Goal: Transaction & Acquisition: Purchase product/service

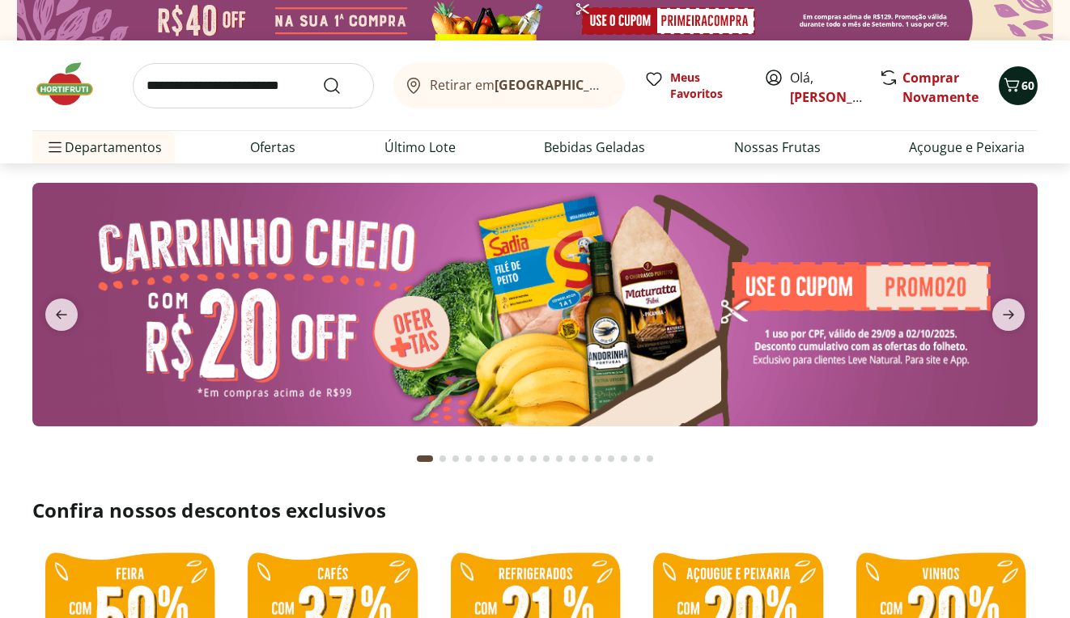
click at [1020, 90] on icon "Carrinho" at bounding box center [1011, 84] width 19 height 19
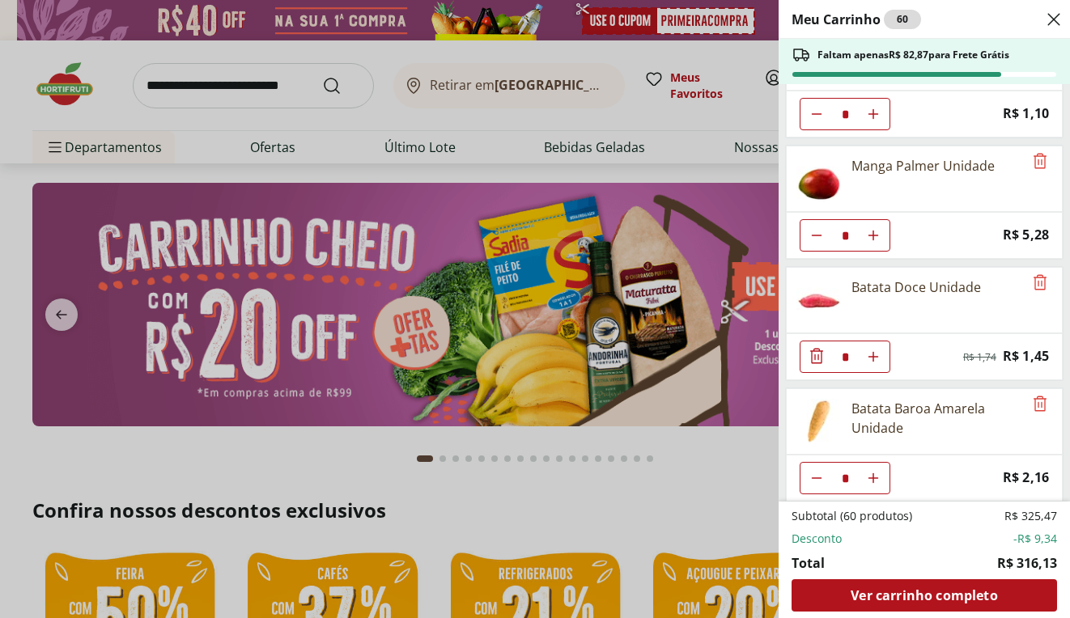
scroll to position [899, 0]
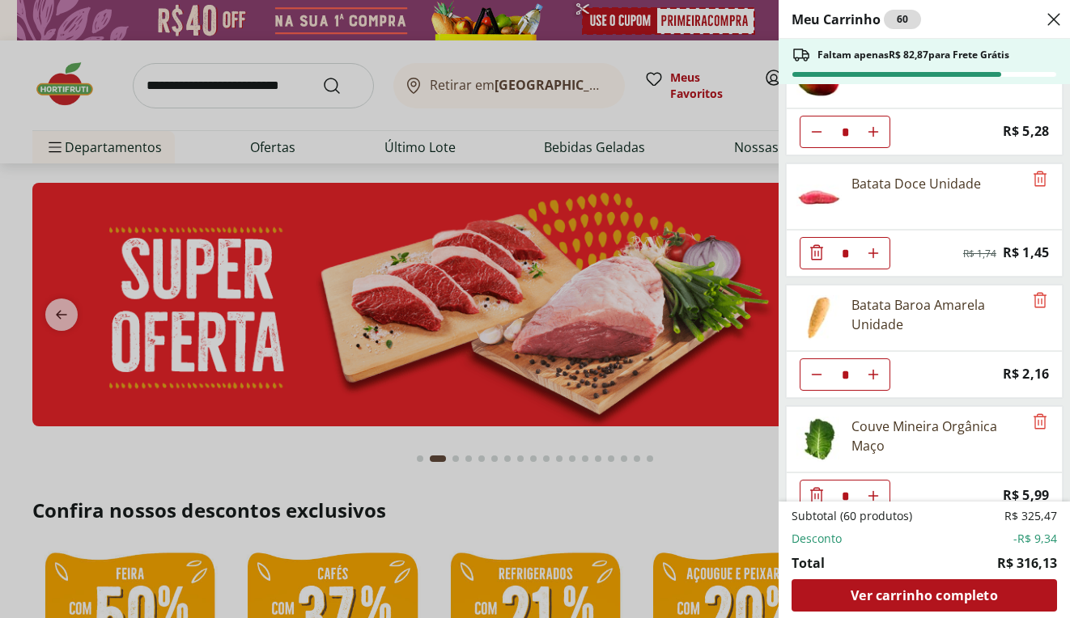
click at [718, 140] on div "Meu Carrinho 60 Faltam apenas R$ 82,87 para Frete Grátis Sweet Milho Natural da…" at bounding box center [535, 309] width 1070 height 618
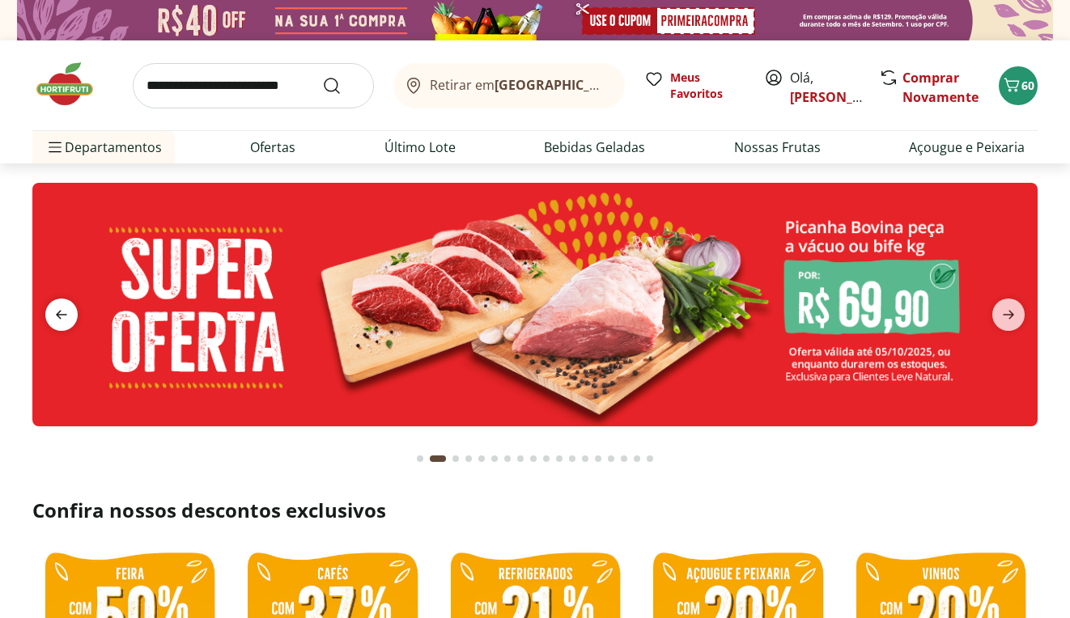
click at [77, 324] on span "previous" at bounding box center [61, 315] width 32 height 32
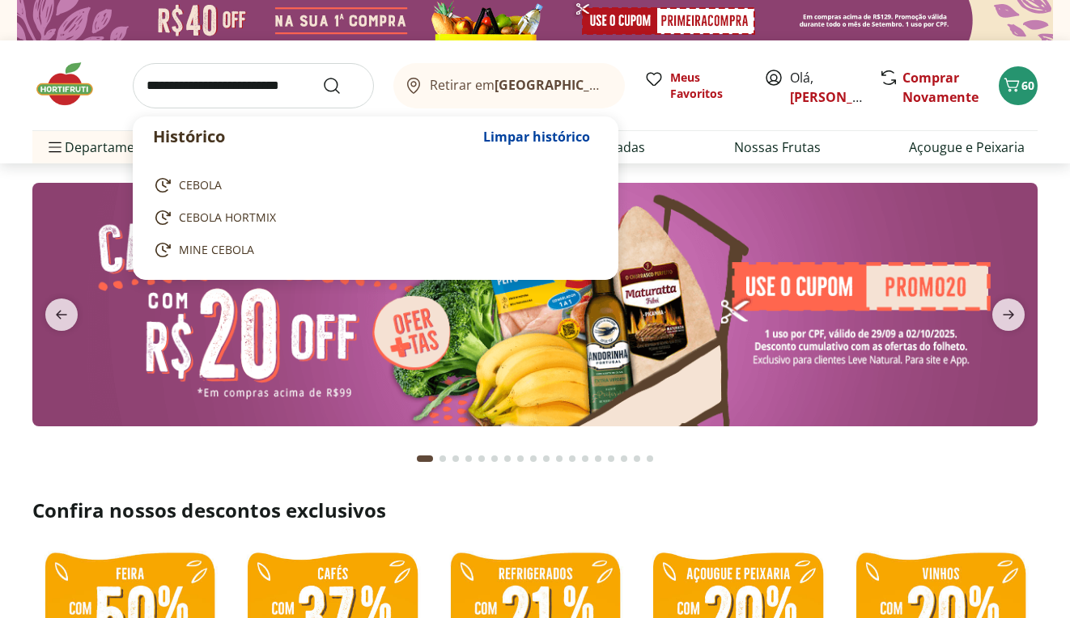
click at [208, 91] on input "search" at bounding box center [253, 85] width 241 height 45
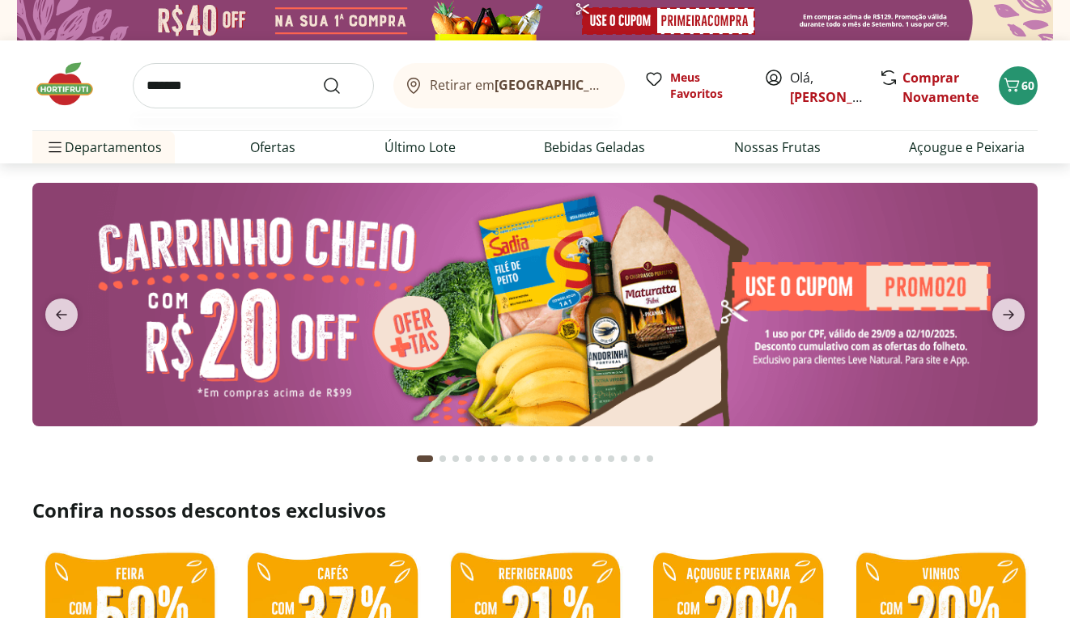
type input "*******"
click at [341, 85] on button "Submit Search" at bounding box center [341, 85] width 39 height 19
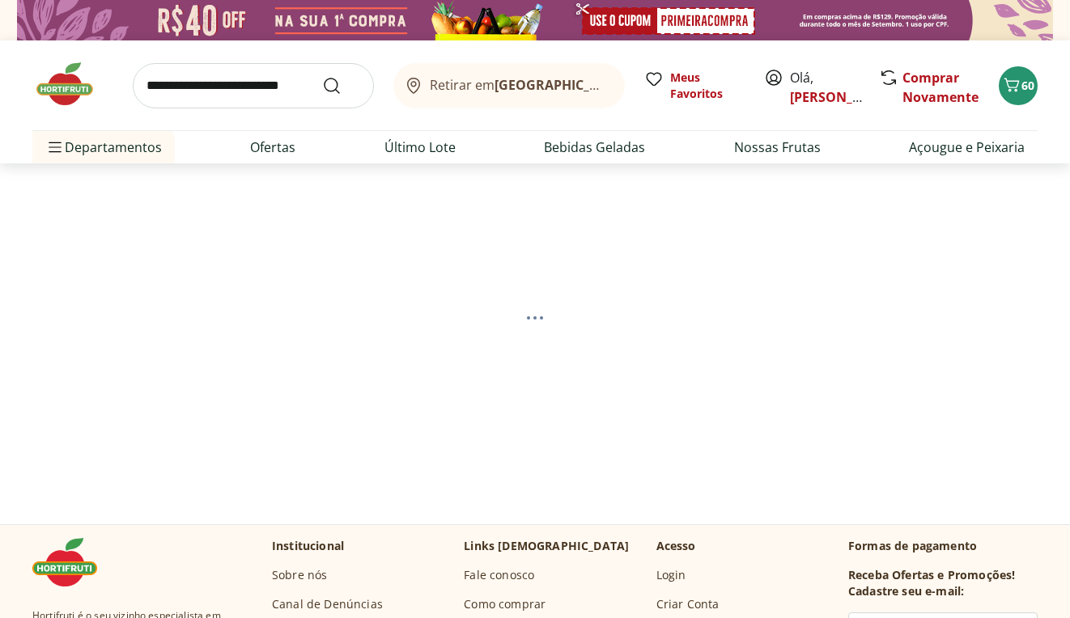
select select "**********"
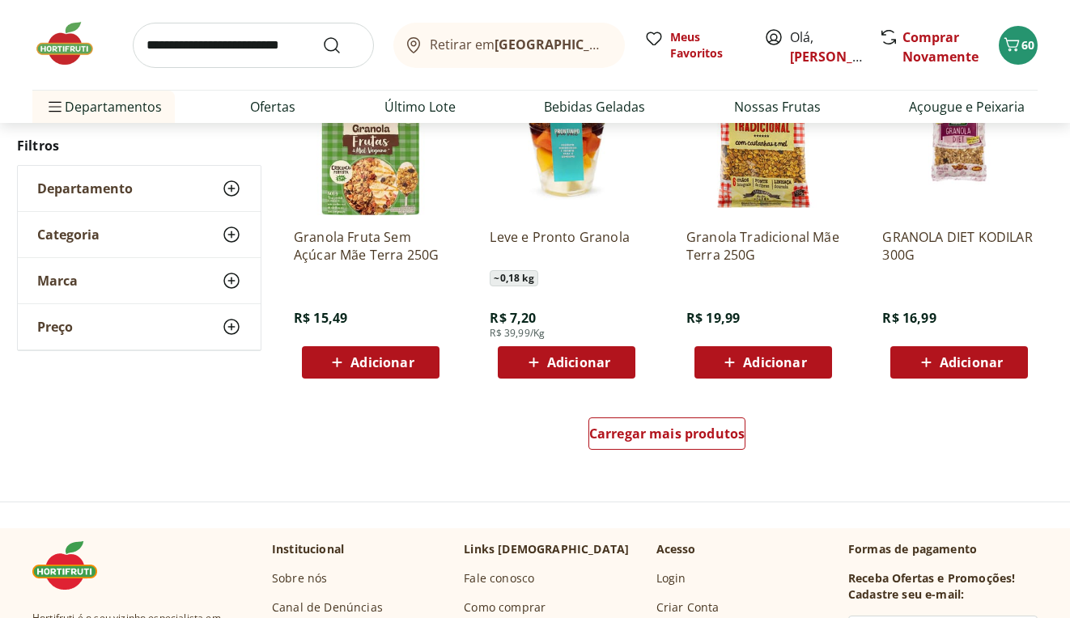
scroll to position [1045, 0]
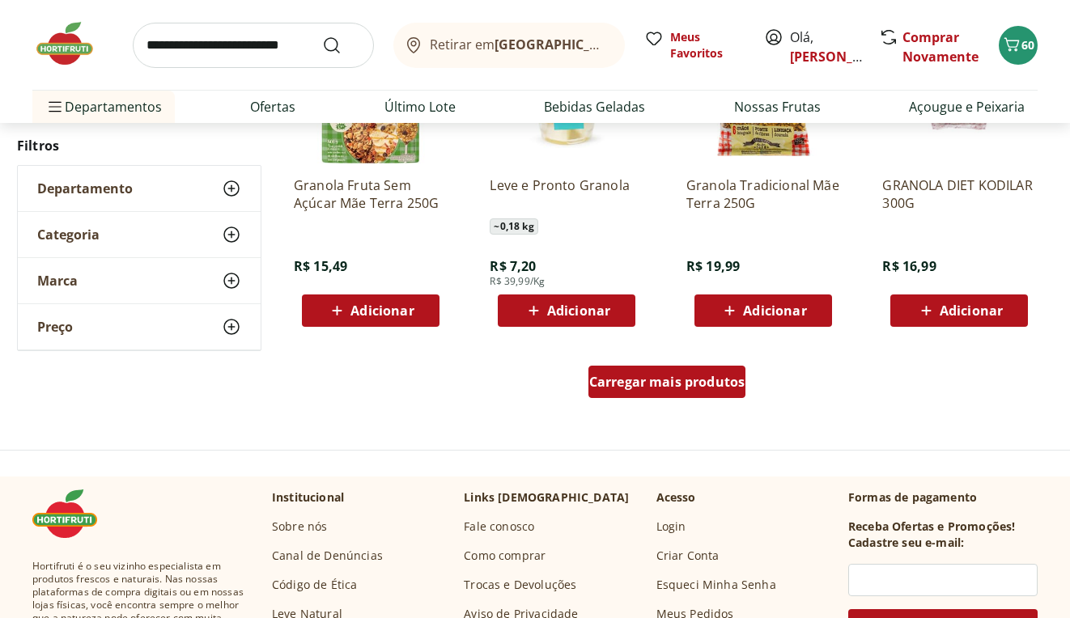
click at [621, 392] on div "Carregar mais produtos" at bounding box center [667, 382] width 158 height 32
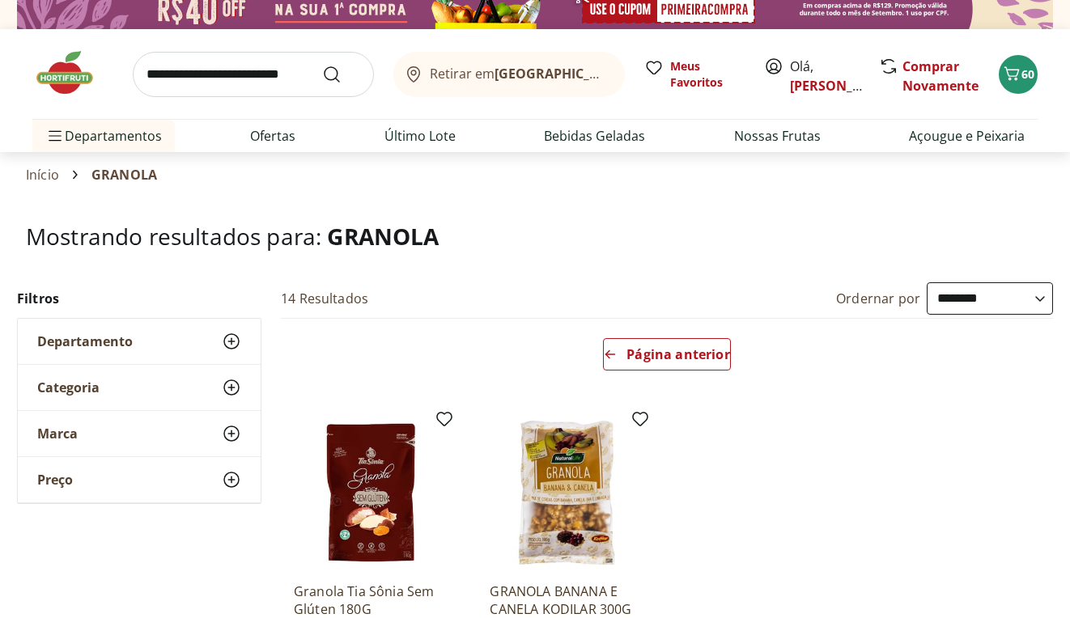
scroll to position [27, 0]
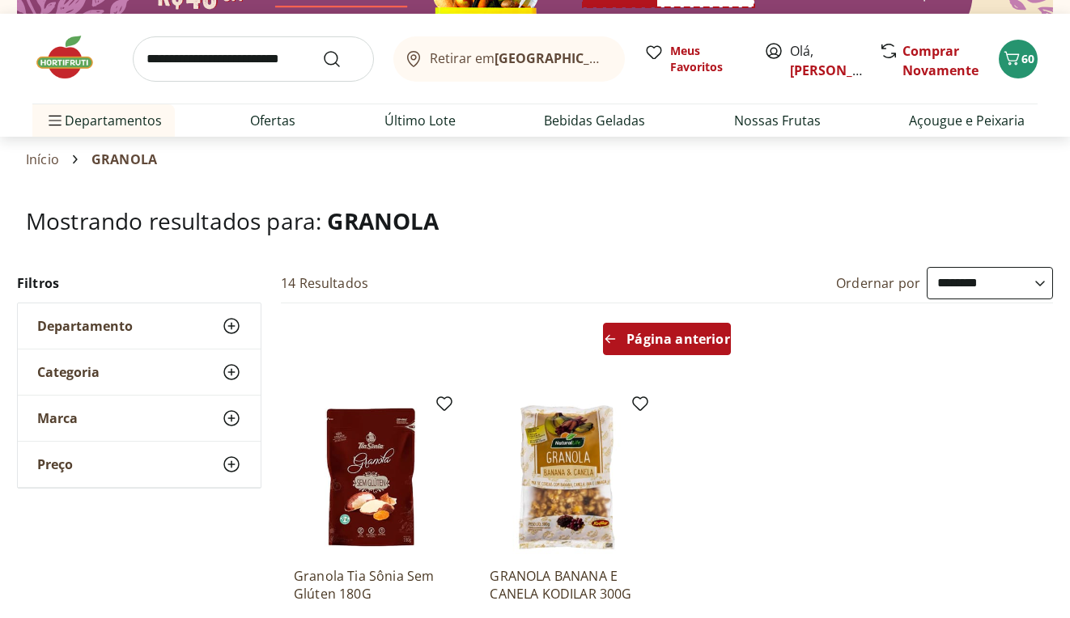
click at [642, 333] on span "Página anterior" at bounding box center [677, 339] width 103 height 13
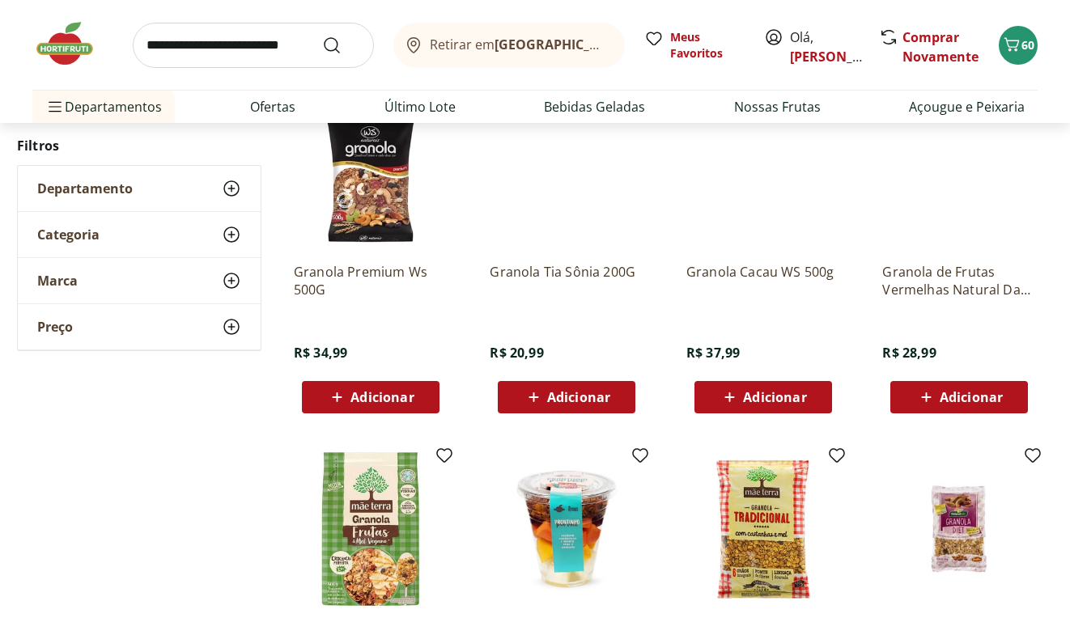
scroll to position [646, 0]
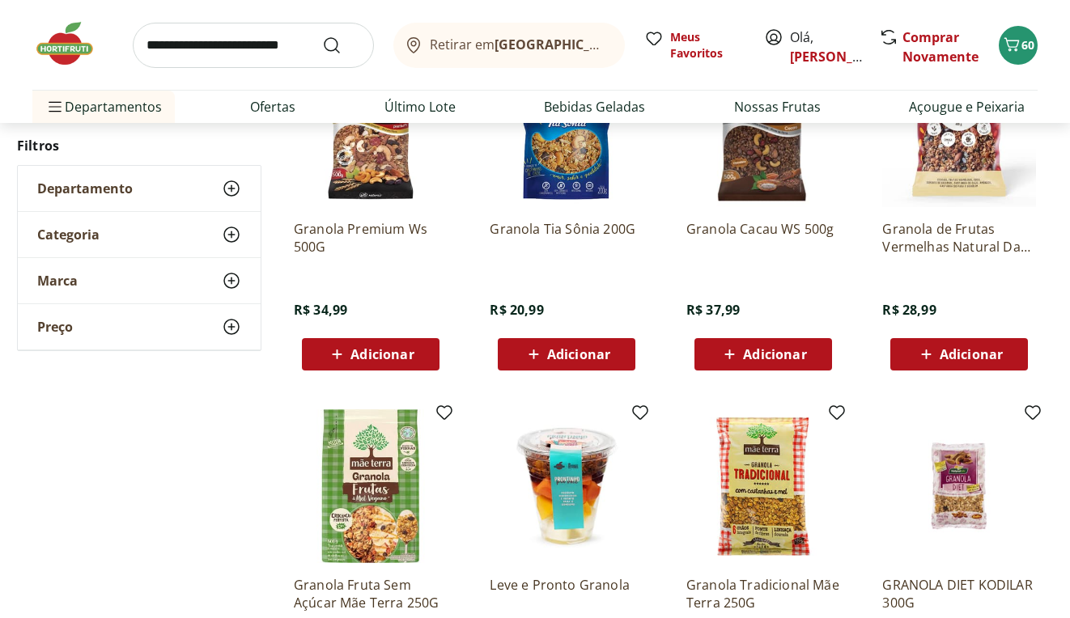
click at [355, 171] on img at bounding box center [371, 130] width 154 height 154
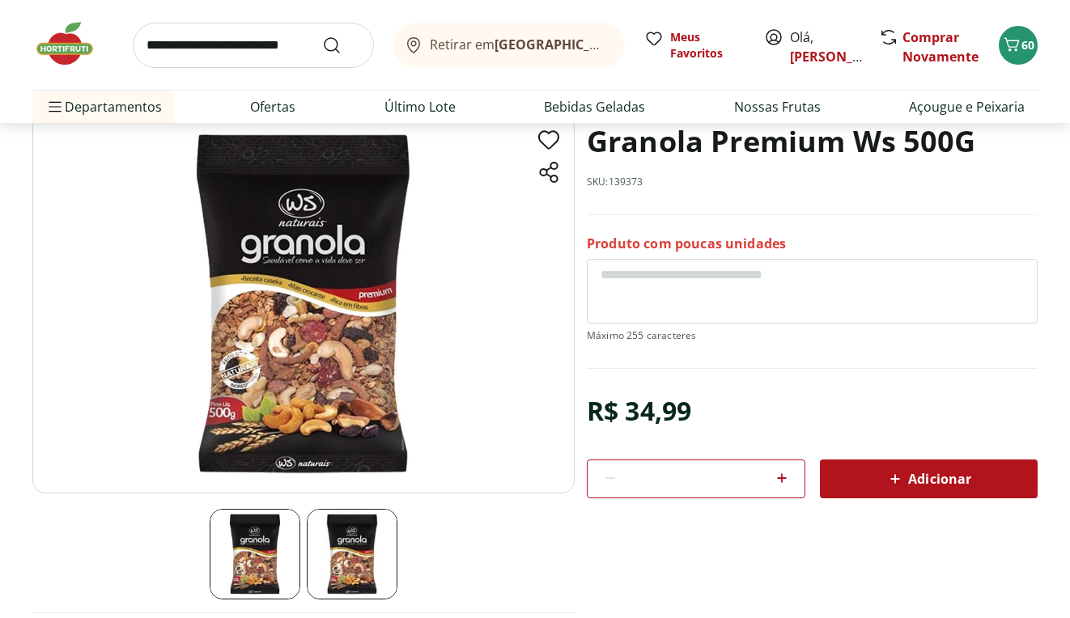
scroll to position [95, 0]
click at [366, 549] on img at bounding box center [352, 554] width 91 height 91
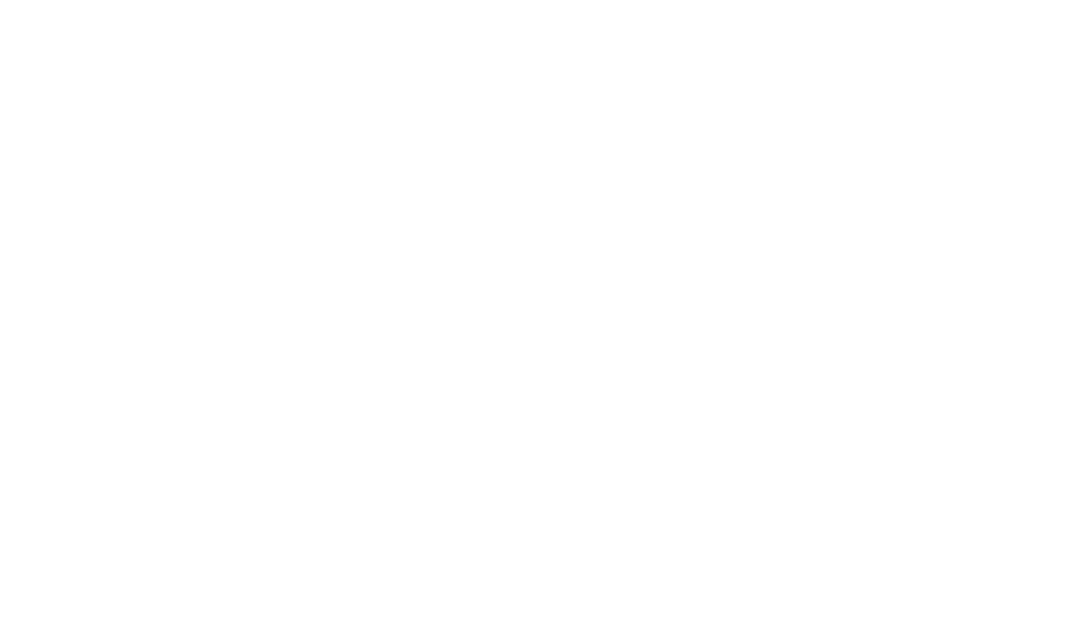
scroll to position [646, 0]
select select "**********"
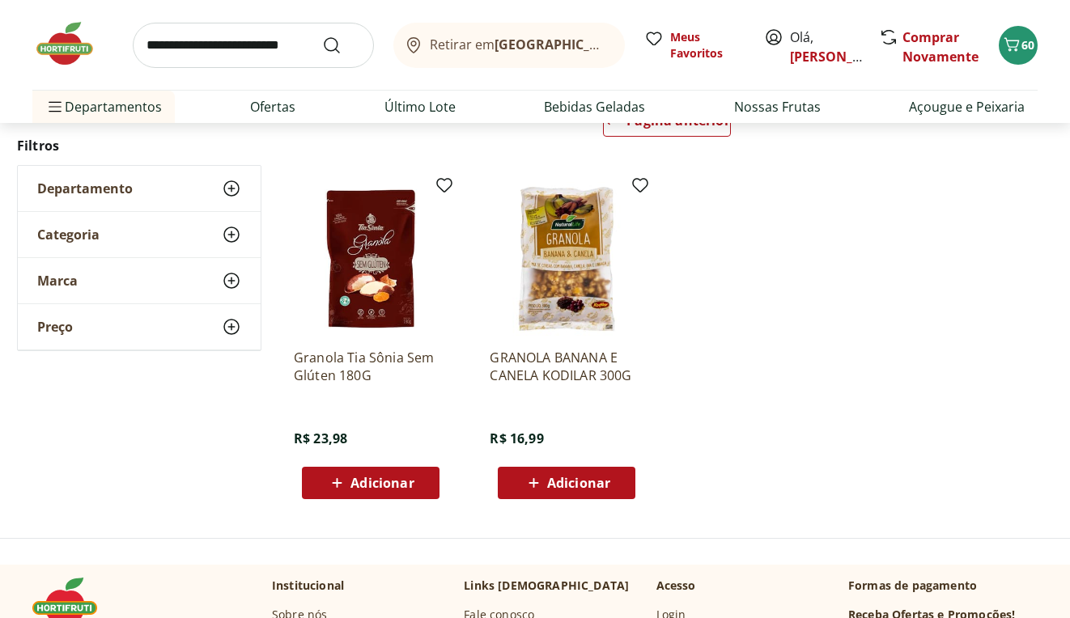
scroll to position [116, 0]
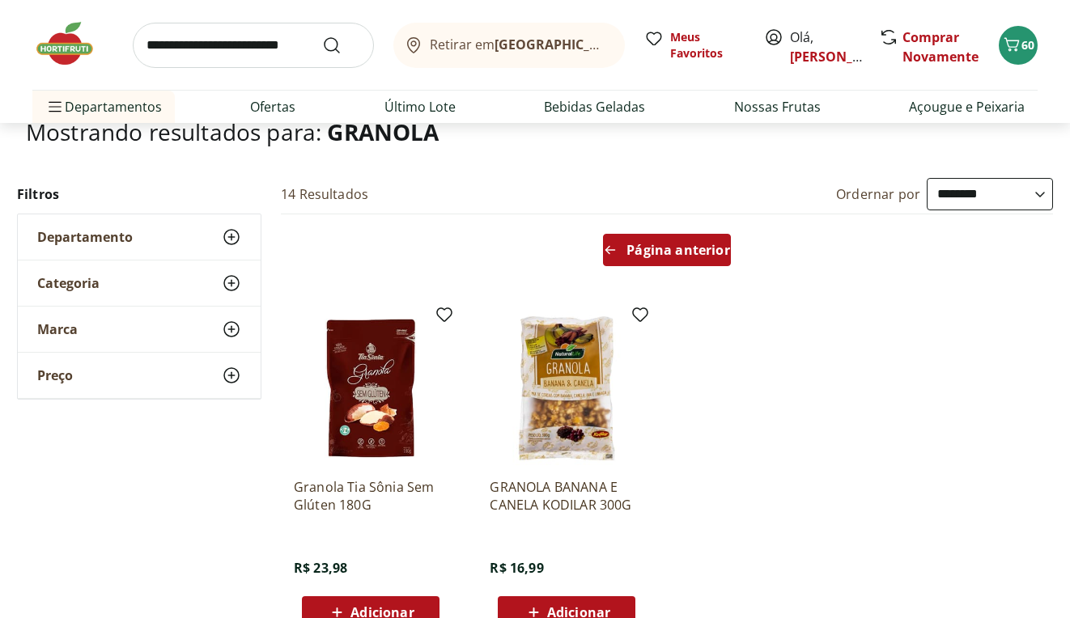
click at [643, 252] on span "Página anterior" at bounding box center [677, 250] width 103 height 13
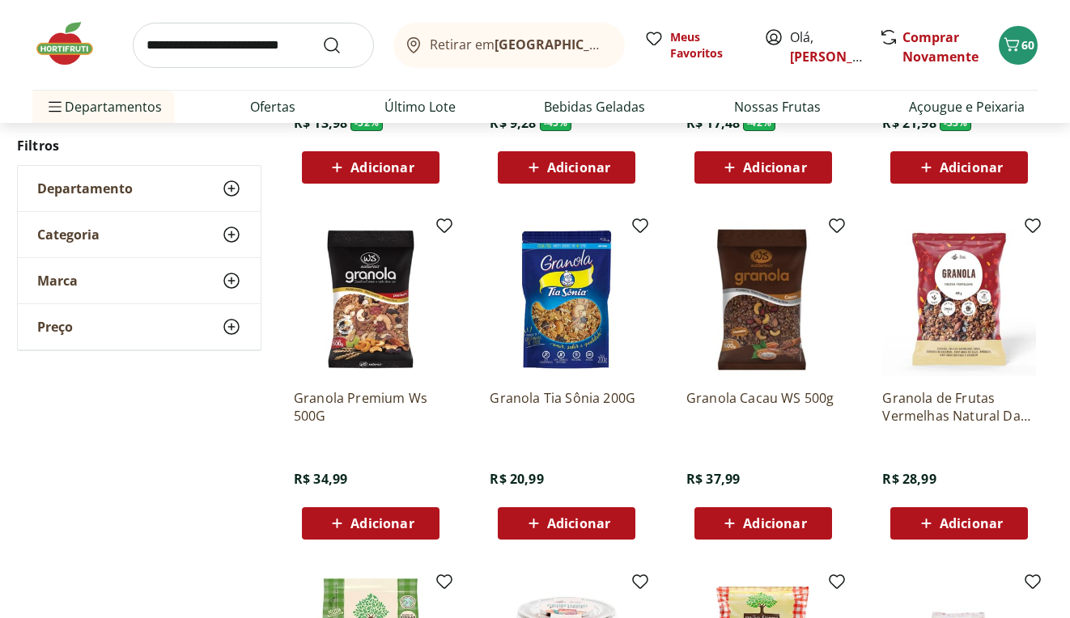
scroll to position [481, 0]
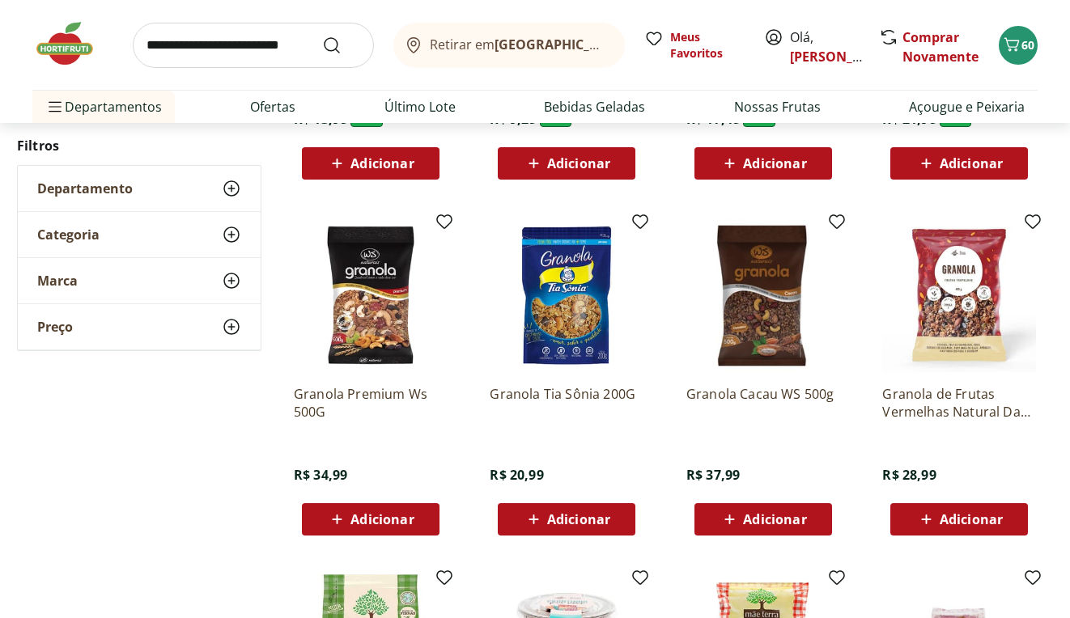
click at [609, 524] on span "Adicionar" at bounding box center [578, 519] width 63 height 13
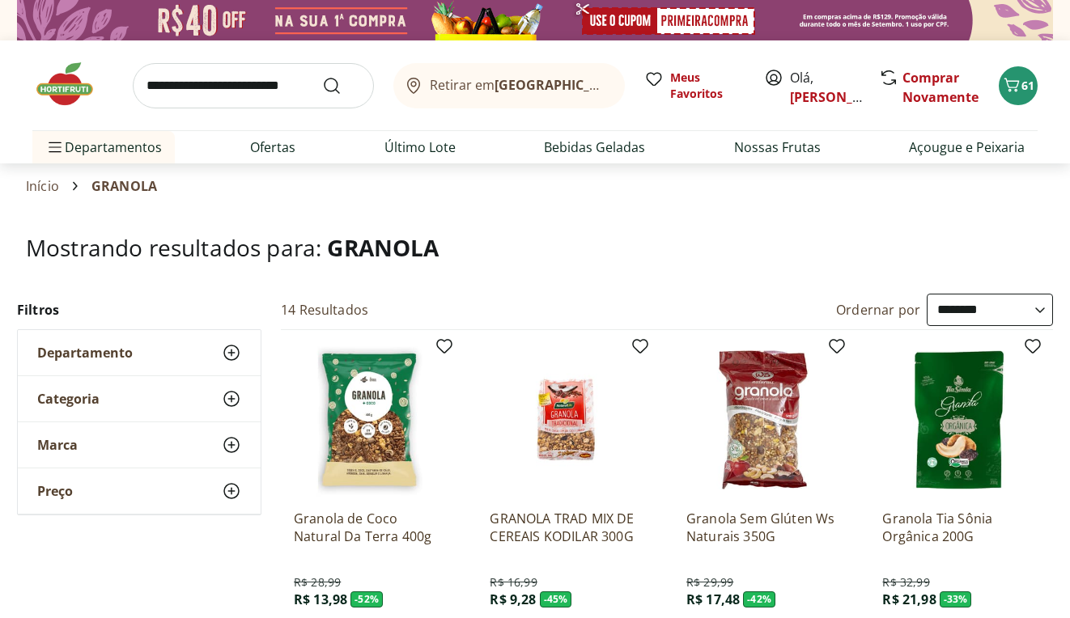
scroll to position [0, 0]
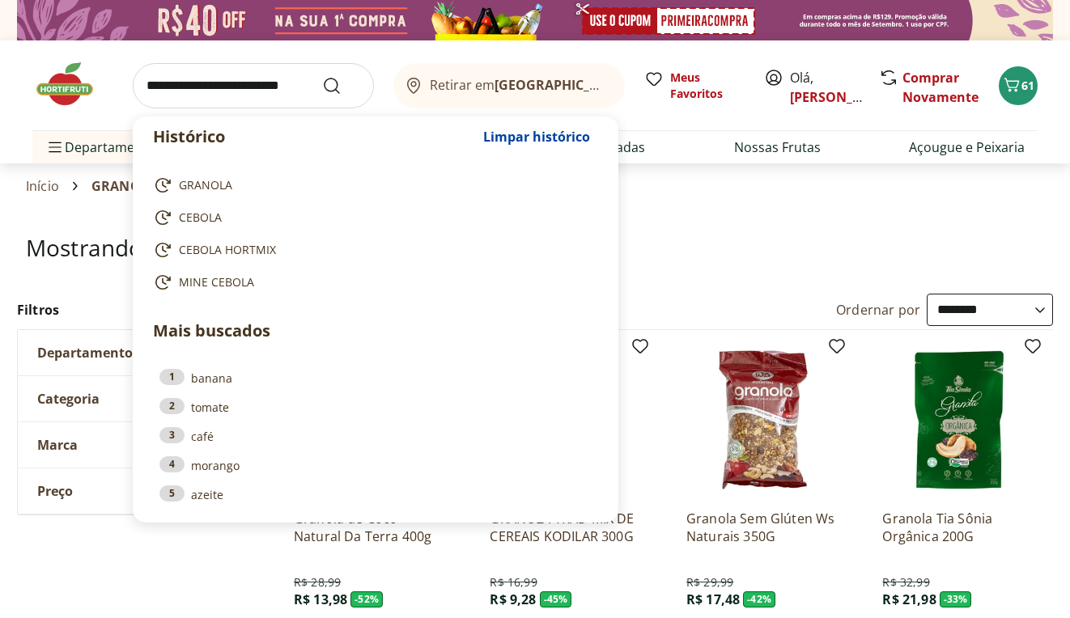
click at [292, 91] on input "search" at bounding box center [253, 85] width 241 height 45
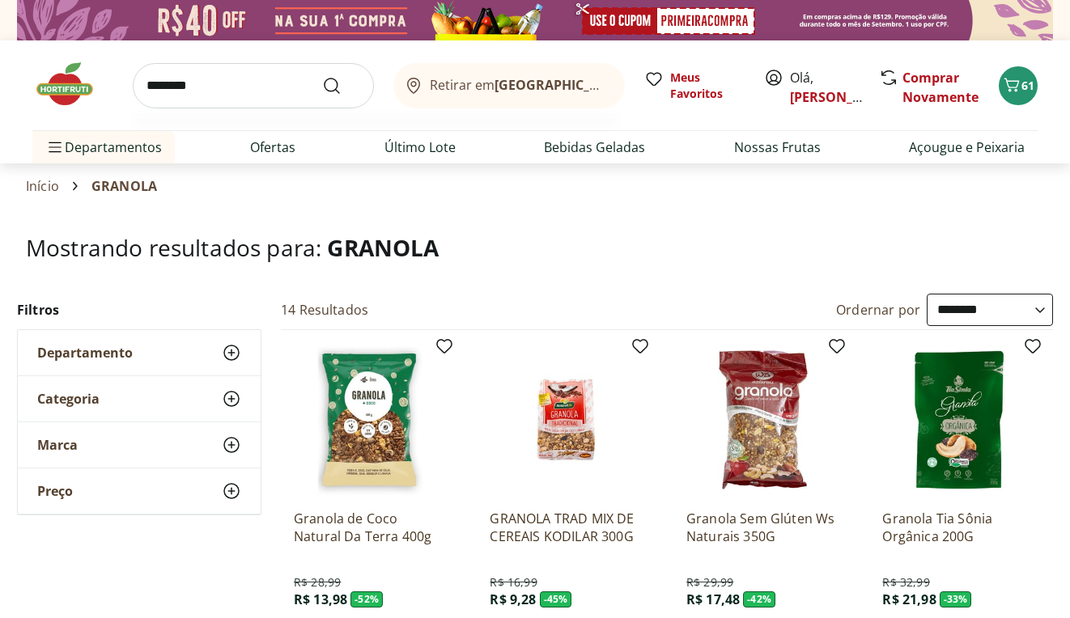
type input "********"
click at [341, 85] on button "Submit Search" at bounding box center [341, 85] width 39 height 19
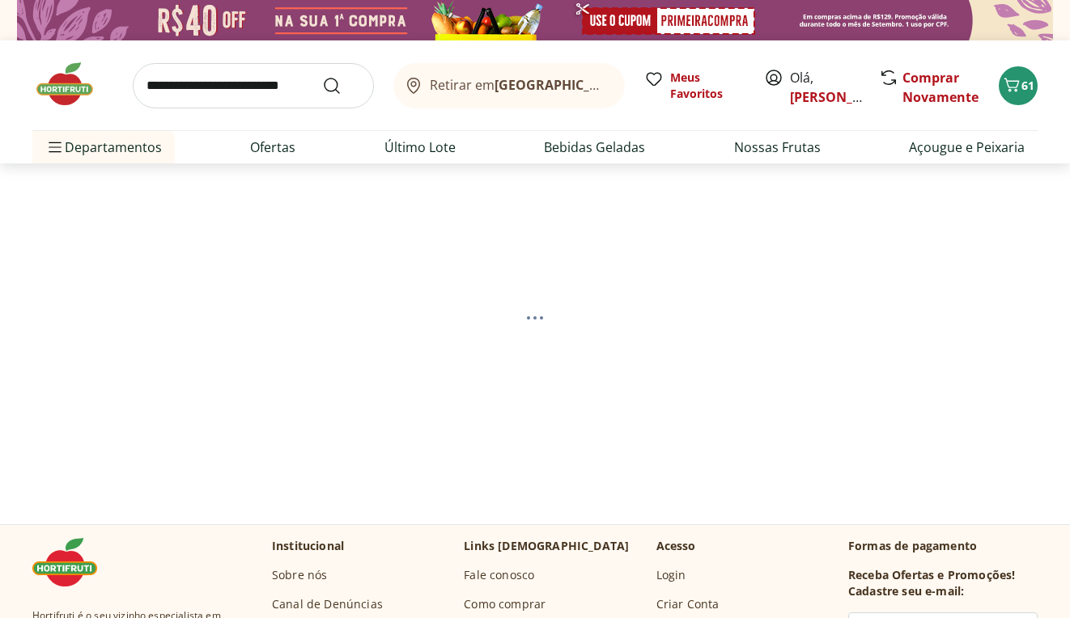
select select "**********"
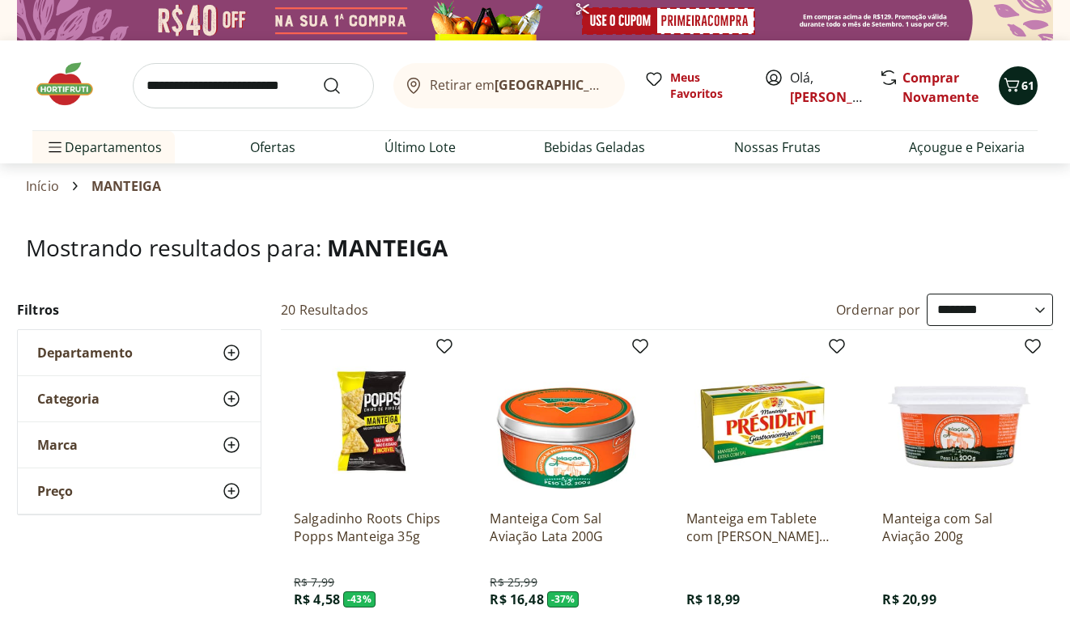
click at [1015, 91] on icon "Carrinho" at bounding box center [1011, 85] width 15 height 14
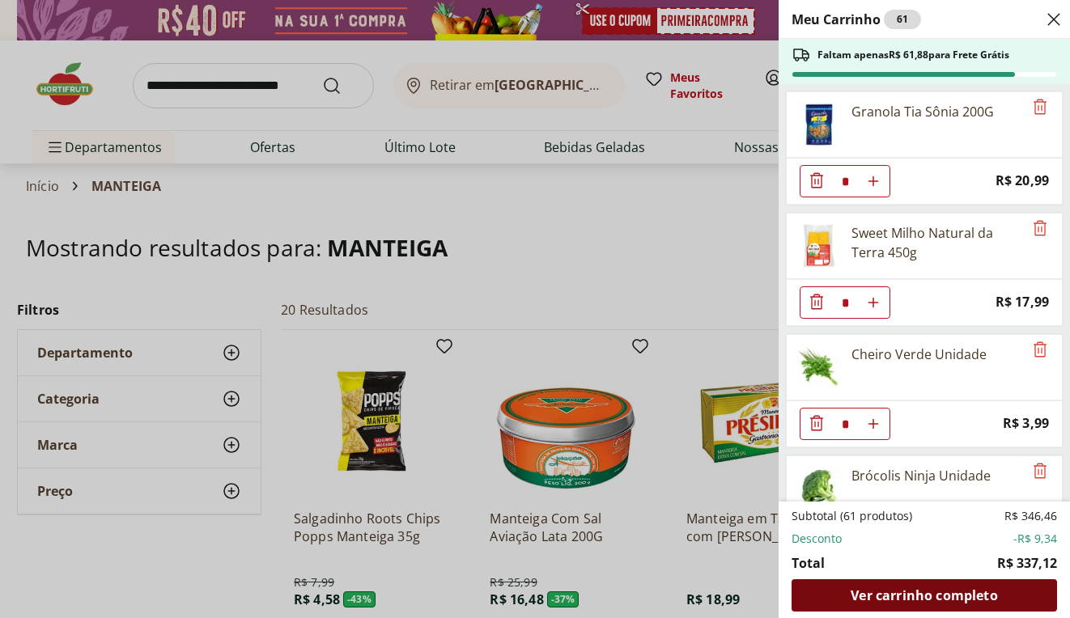
click at [885, 599] on span "Ver carrinho completo" at bounding box center [923, 595] width 146 height 13
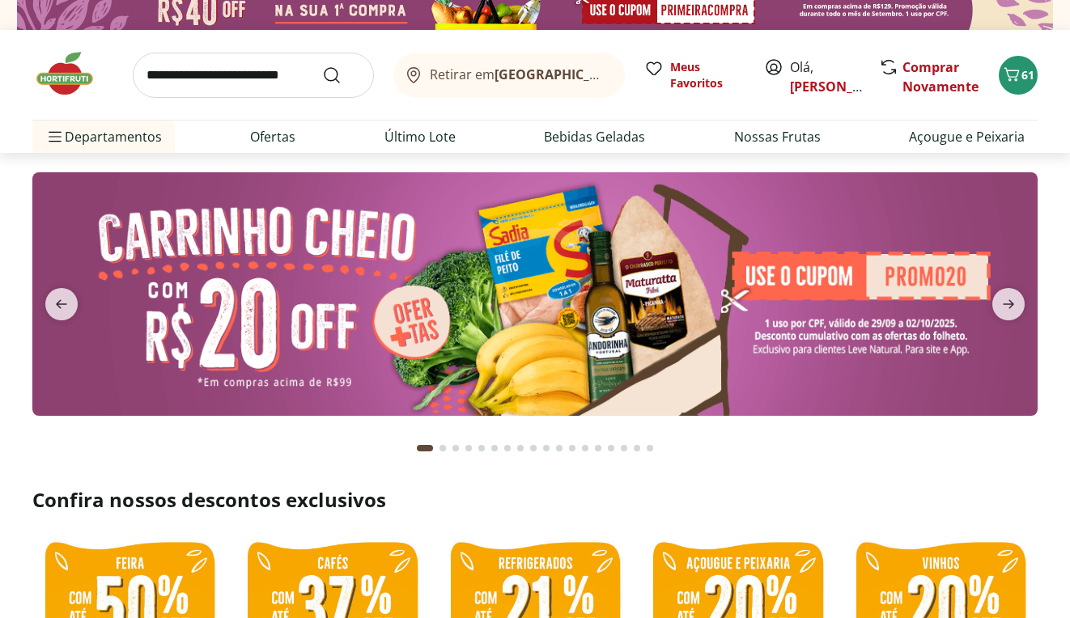
scroll to position [17, 0]
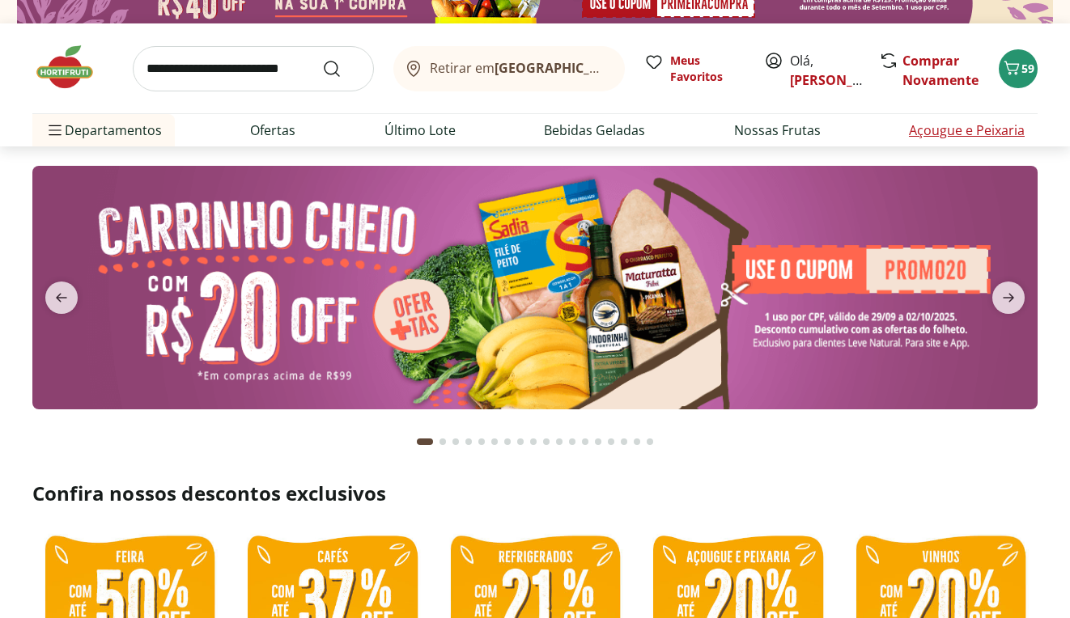
click at [943, 128] on link "Açougue e Peixaria" at bounding box center [967, 130] width 116 height 19
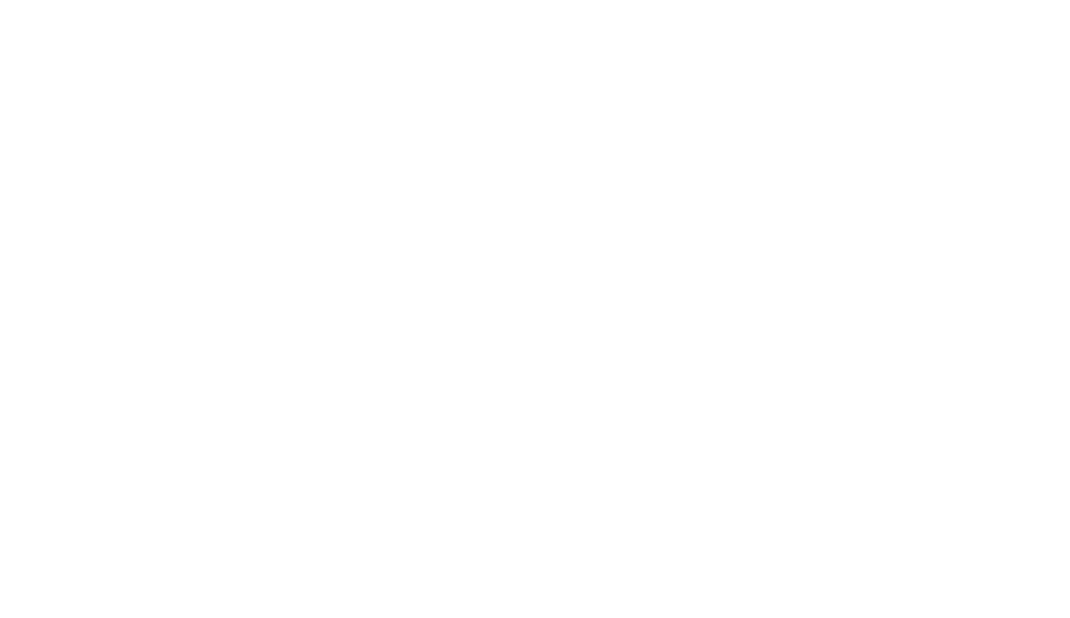
select select "**********"
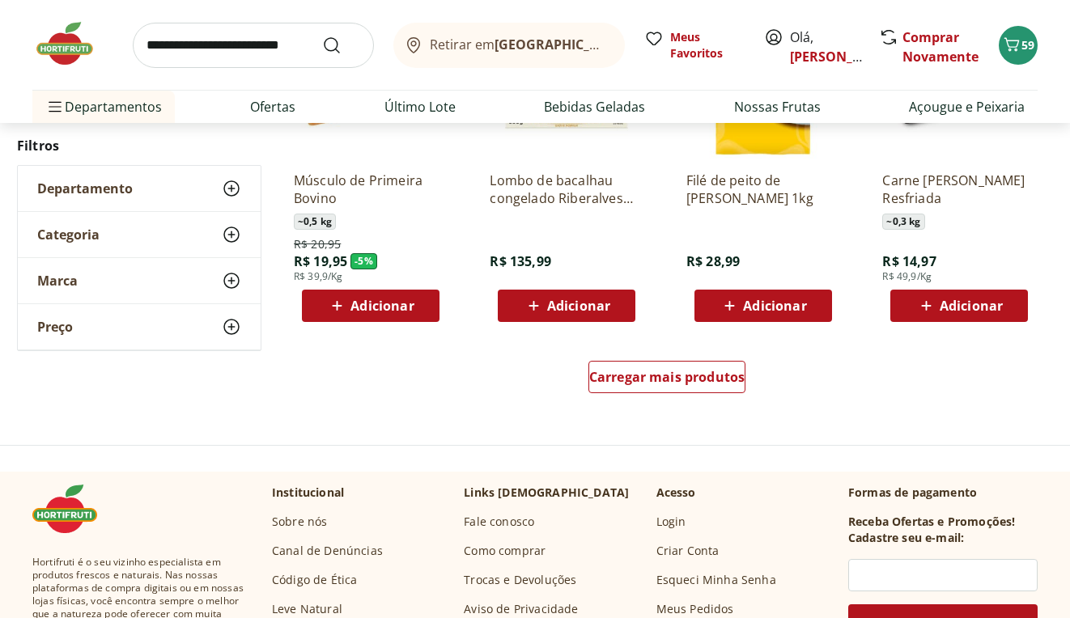
scroll to position [988, 0]
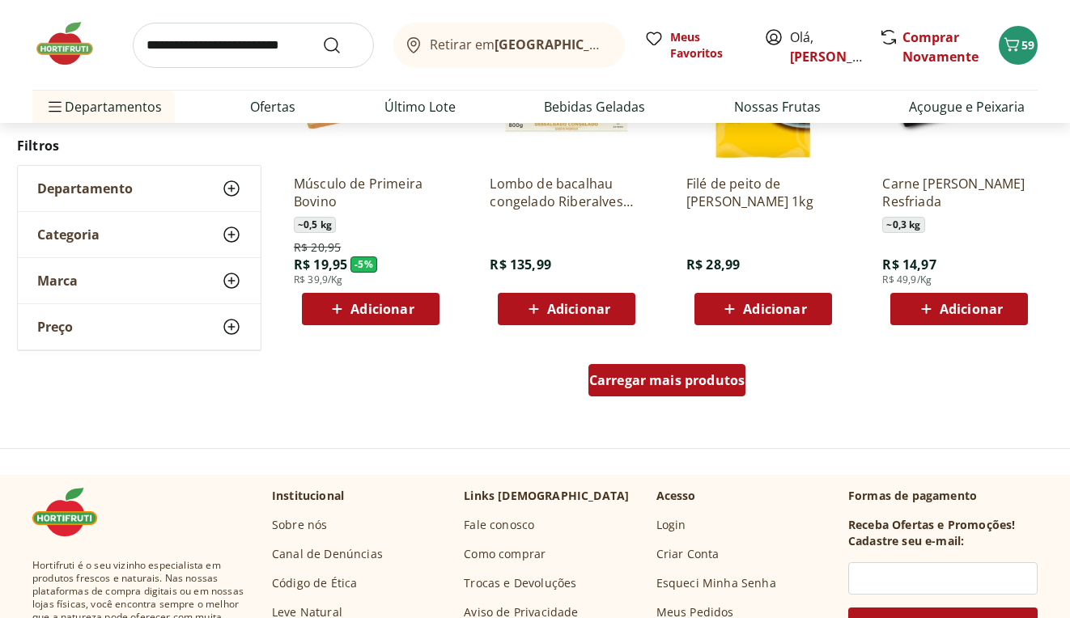
click at [706, 383] on span "Carregar mais produtos" at bounding box center [667, 380] width 156 height 13
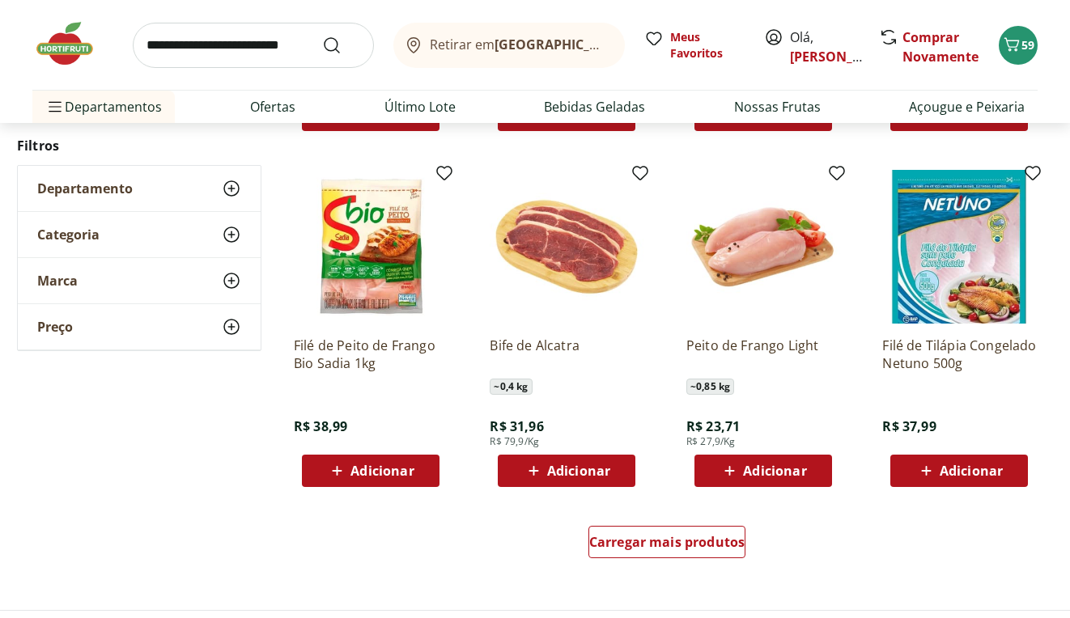
scroll to position [1900, 0]
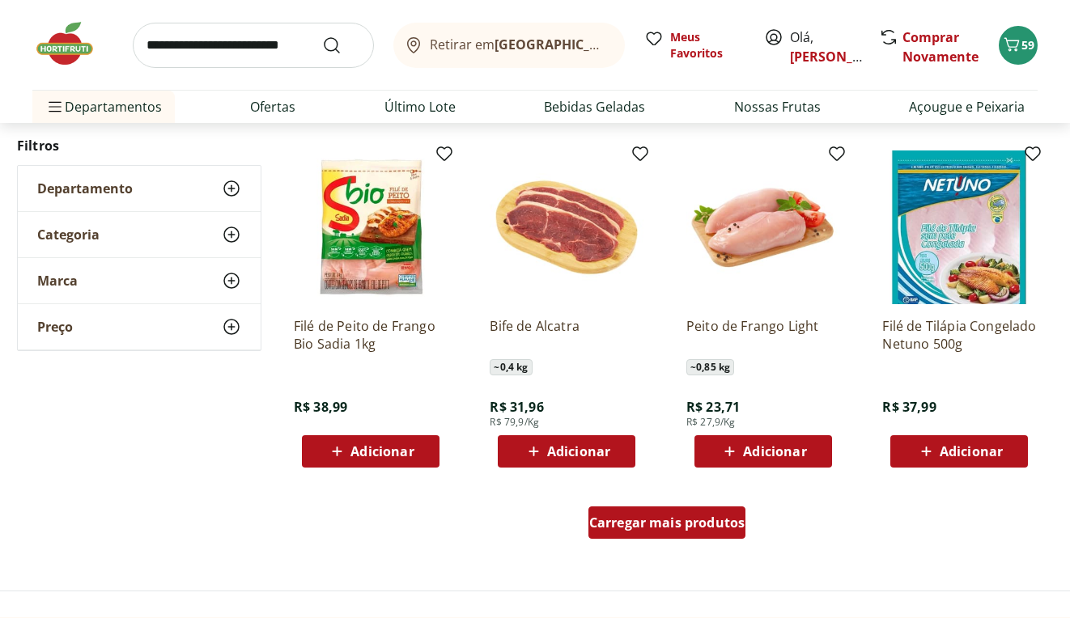
click at [708, 536] on div "Carregar mais produtos" at bounding box center [667, 522] width 158 height 32
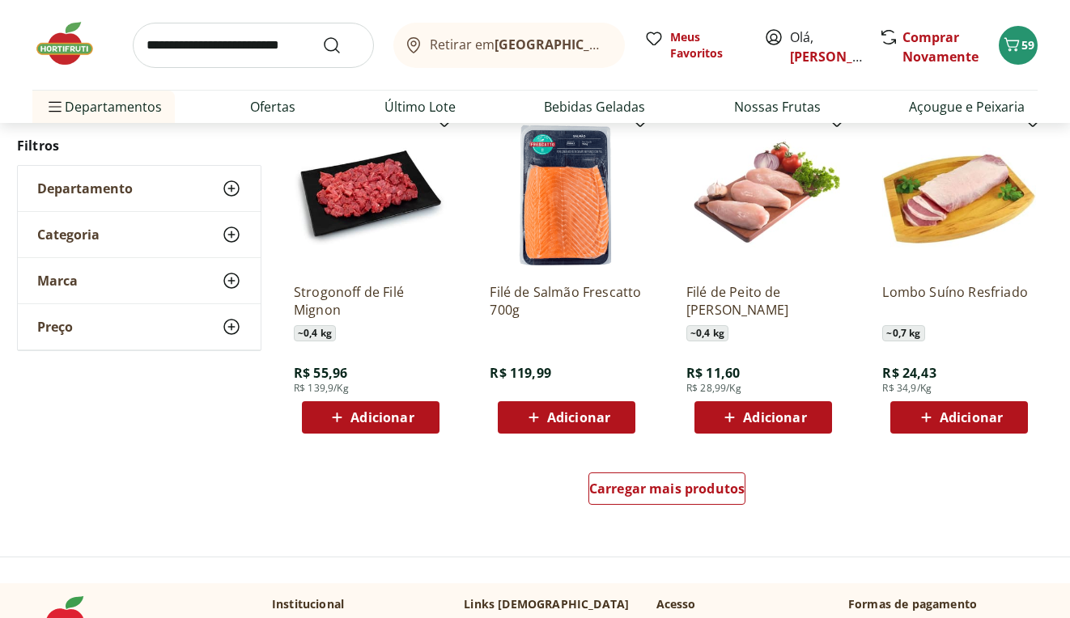
scroll to position [2992, 0]
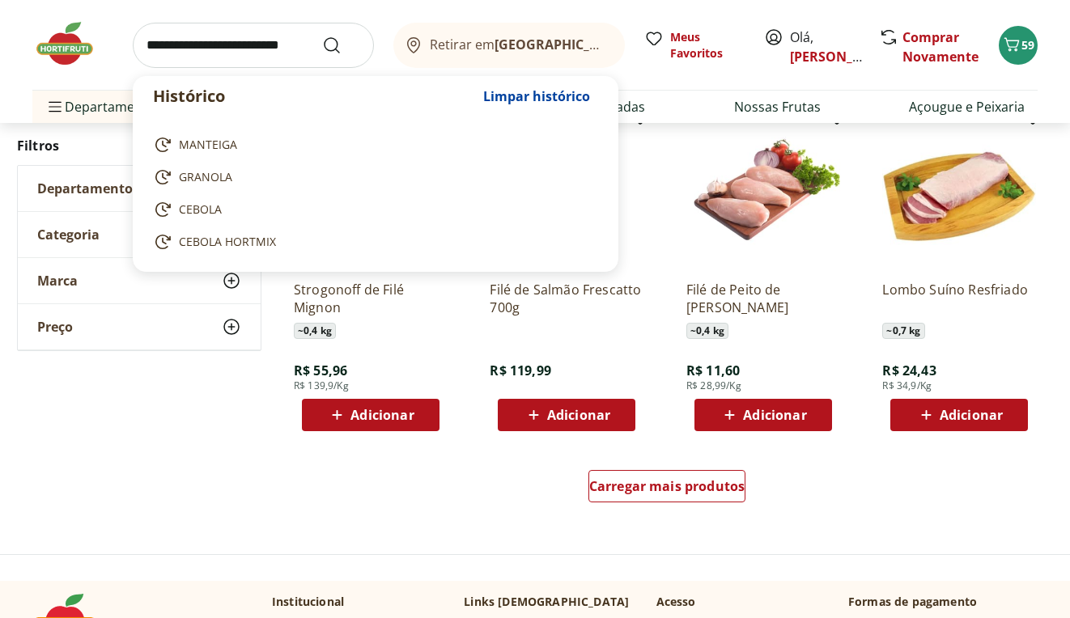
click at [265, 42] on input "search" at bounding box center [253, 45] width 241 height 45
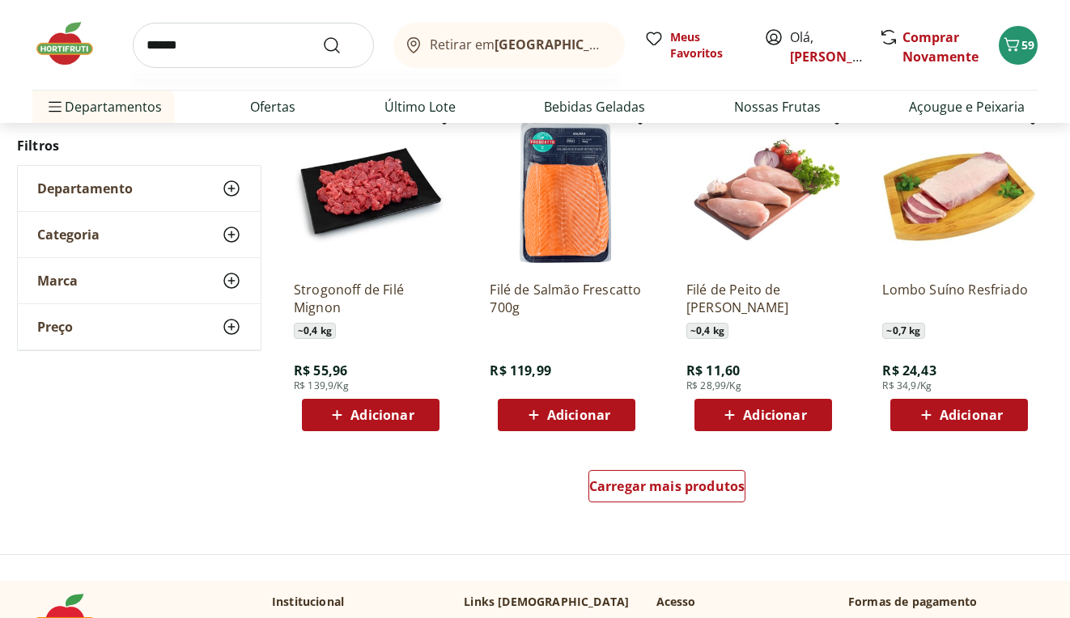
type input "******"
click at [341, 44] on button "Submit Search" at bounding box center [341, 45] width 39 height 19
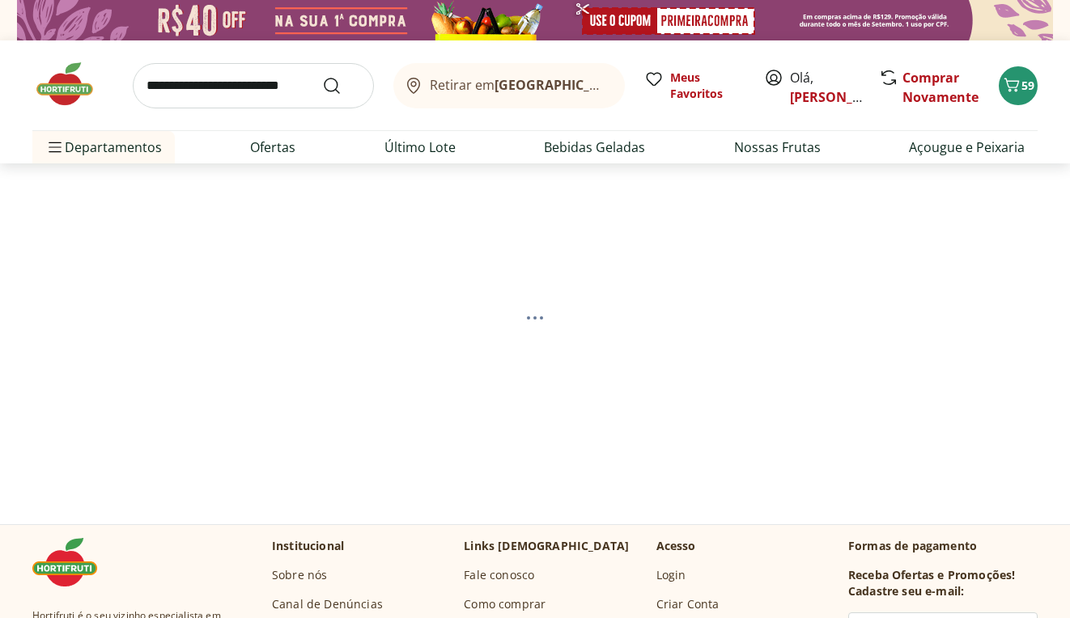
select select "**********"
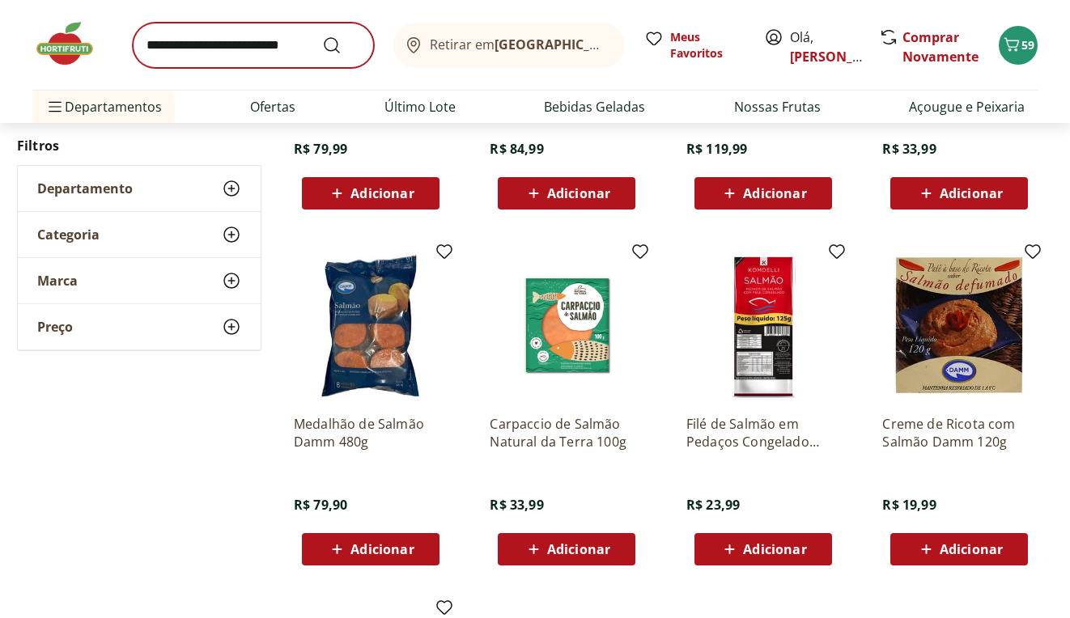
scroll to position [108, 0]
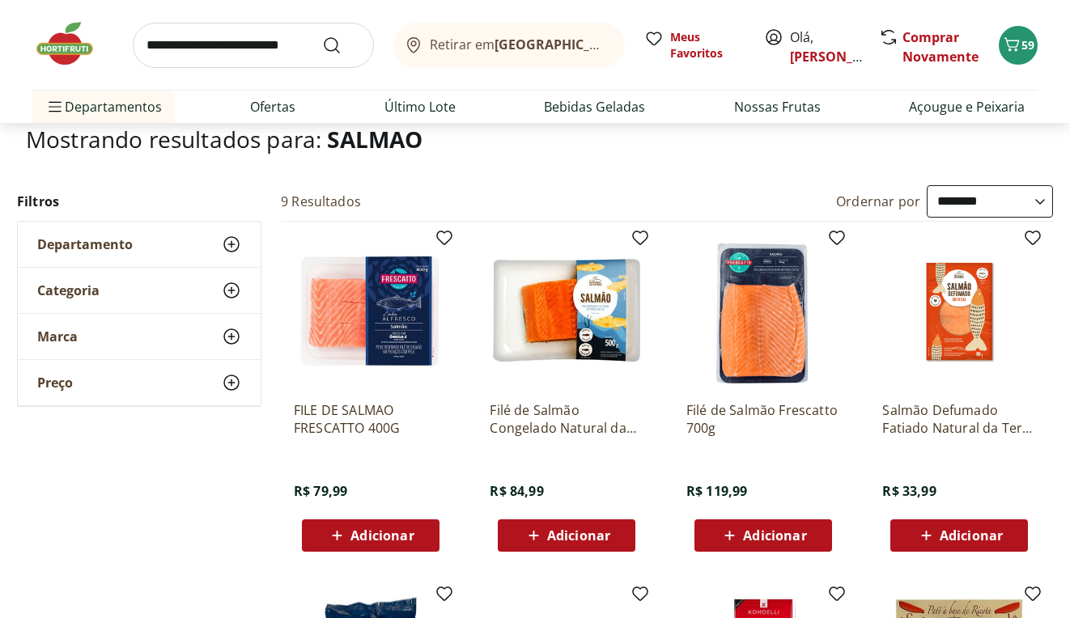
click at [786, 529] on span "Adicionar" at bounding box center [774, 535] width 63 height 13
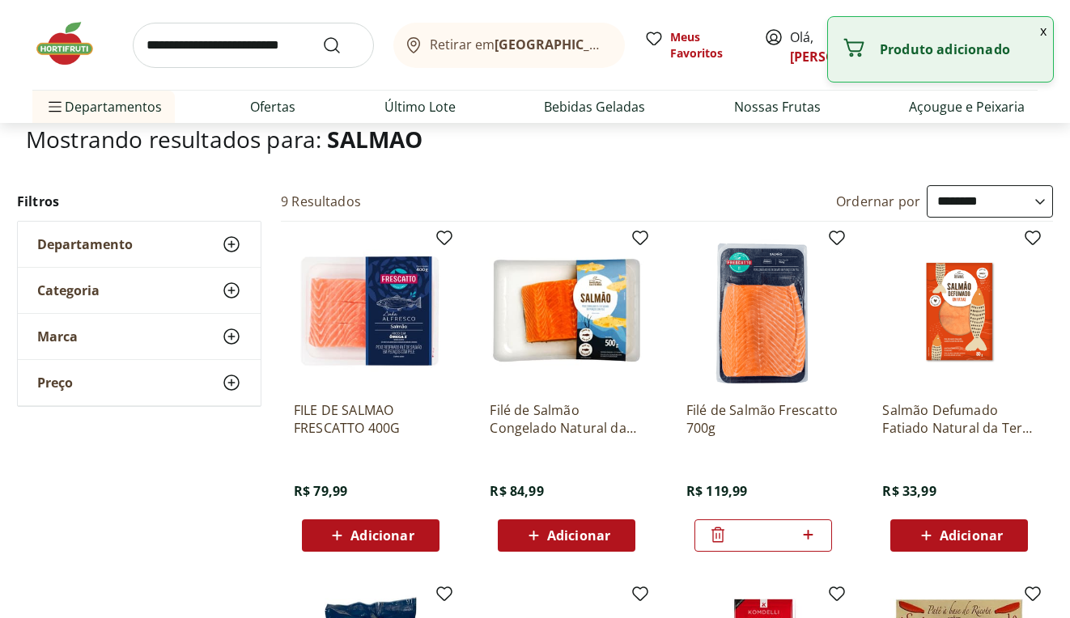
click at [1042, 32] on button "x" at bounding box center [1042, 31] width 19 height 28
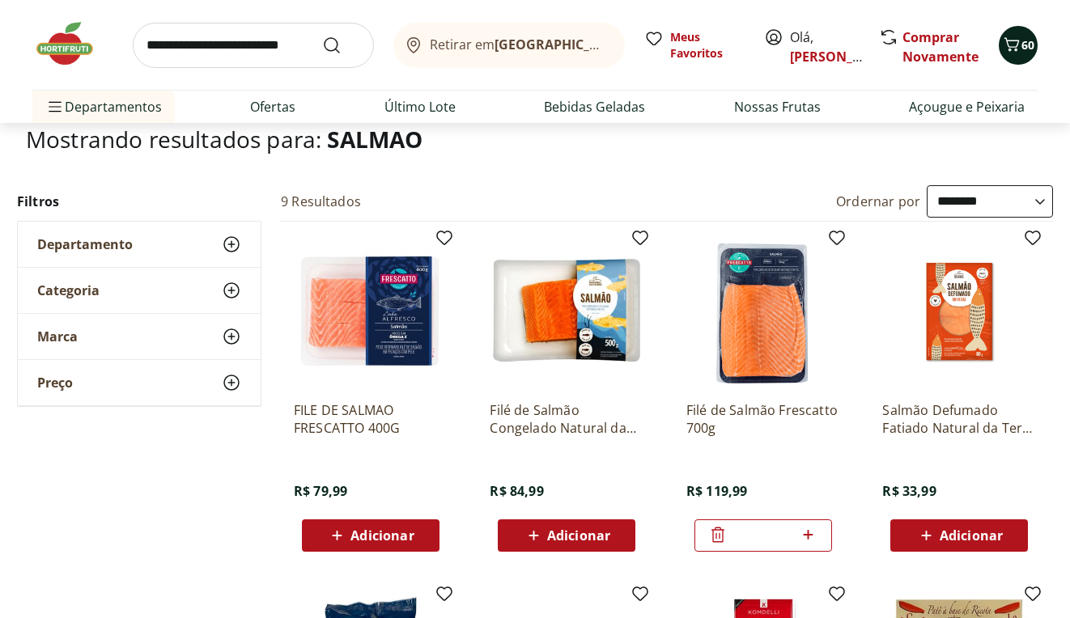
click at [1027, 43] on span "60" at bounding box center [1027, 44] width 13 height 15
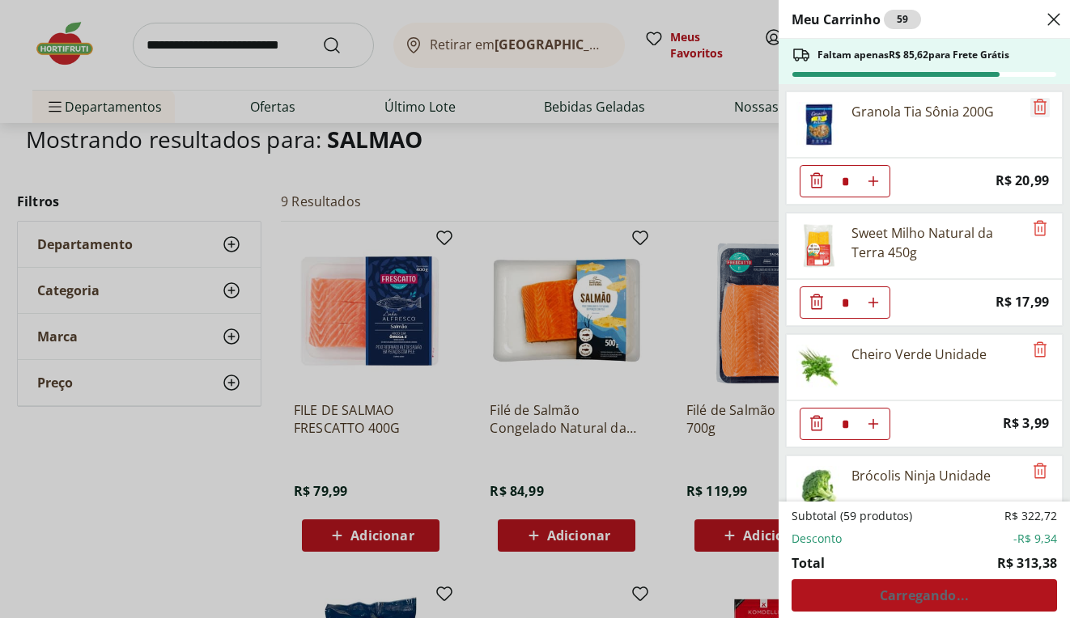
click at [1032, 104] on icon "Remove" at bounding box center [1039, 106] width 19 height 19
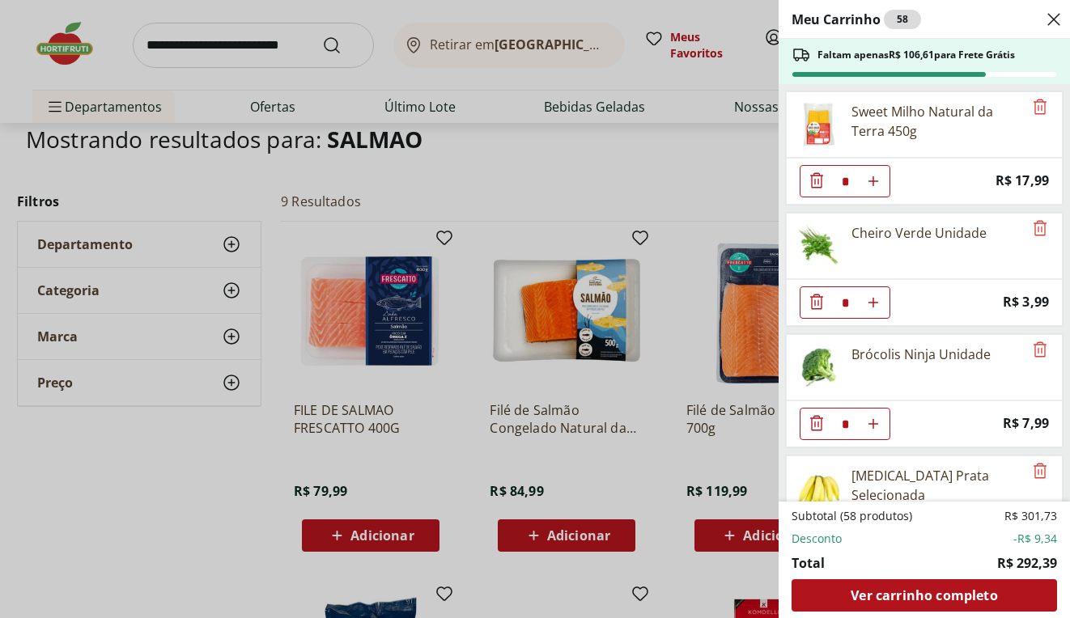
click at [278, 16] on div "Meu Carrinho 58 Faltam apenas R$ 106,61 para Frete Grátis Sweet Milho Natural d…" at bounding box center [535, 309] width 1070 height 618
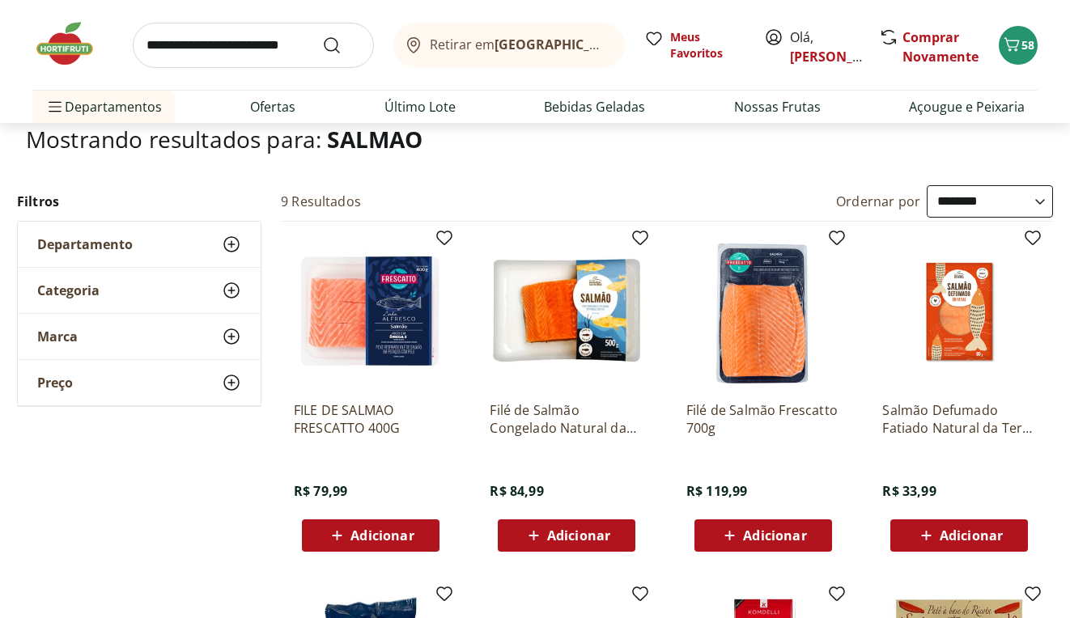
click at [280, 49] on input "search" at bounding box center [253, 45] width 241 height 45
type input "*********"
click at [341, 44] on button "Submit Search" at bounding box center [341, 45] width 39 height 19
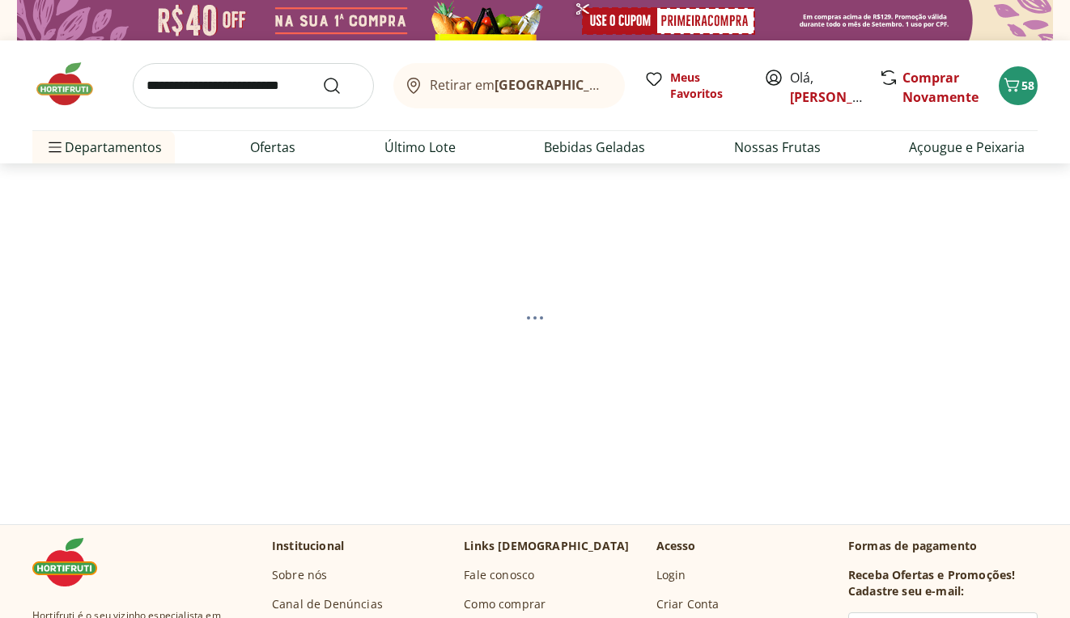
select select "**********"
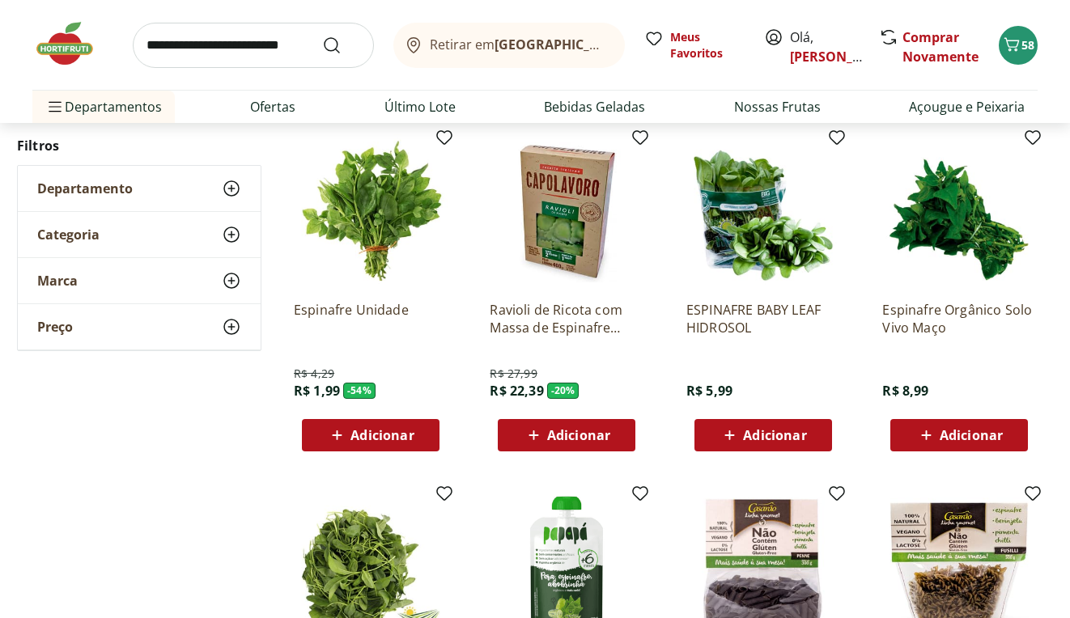
scroll to position [47, 0]
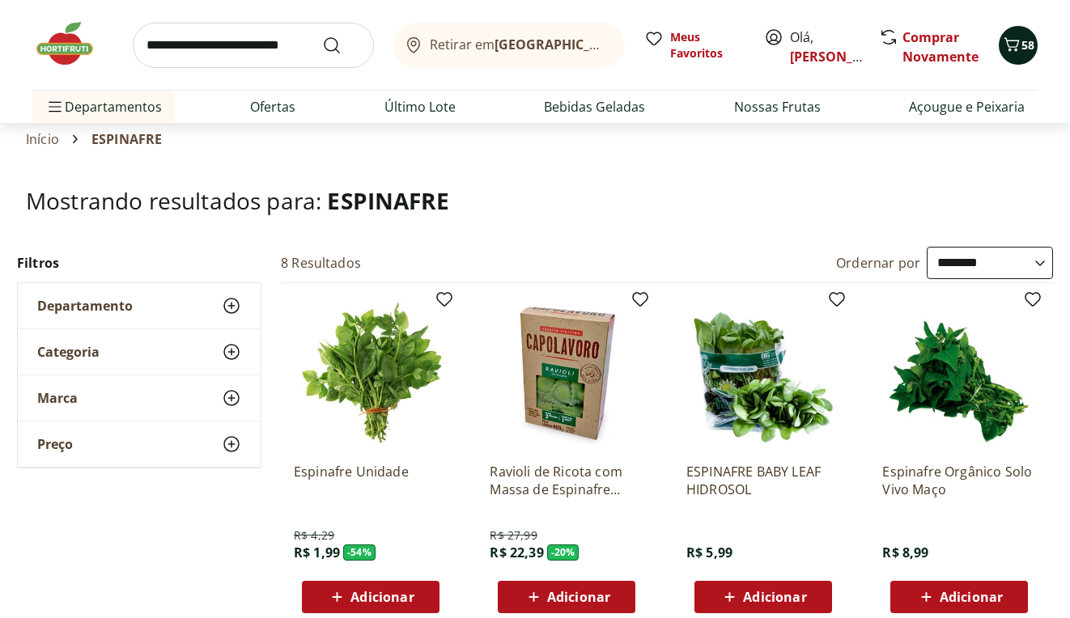
click at [1014, 52] on icon "Carrinho" at bounding box center [1011, 44] width 19 height 19
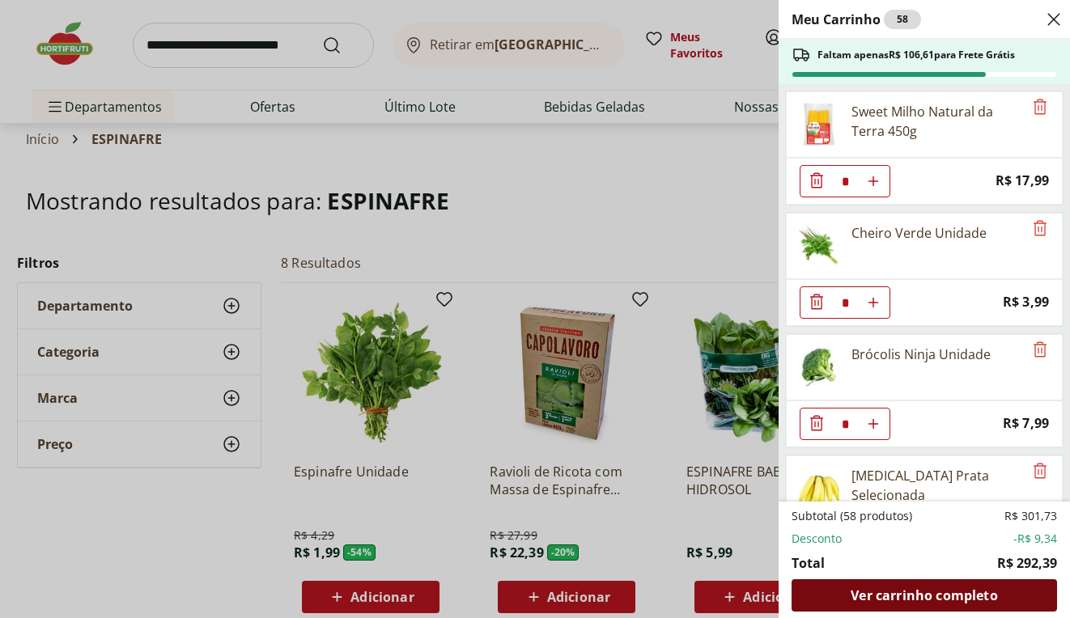
click at [1042, 587] on div "Ver carrinho completo" at bounding box center [923, 595] width 265 height 32
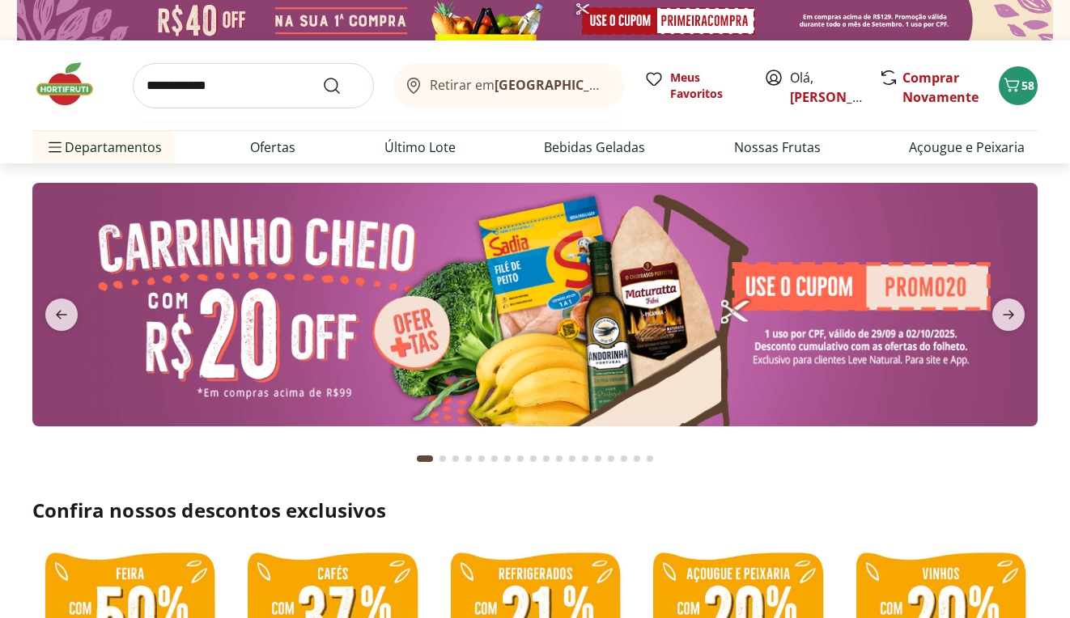
type input "**********"
click at [341, 85] on button "Submit Search" at bounding box center [341, 85] width 39 height 19
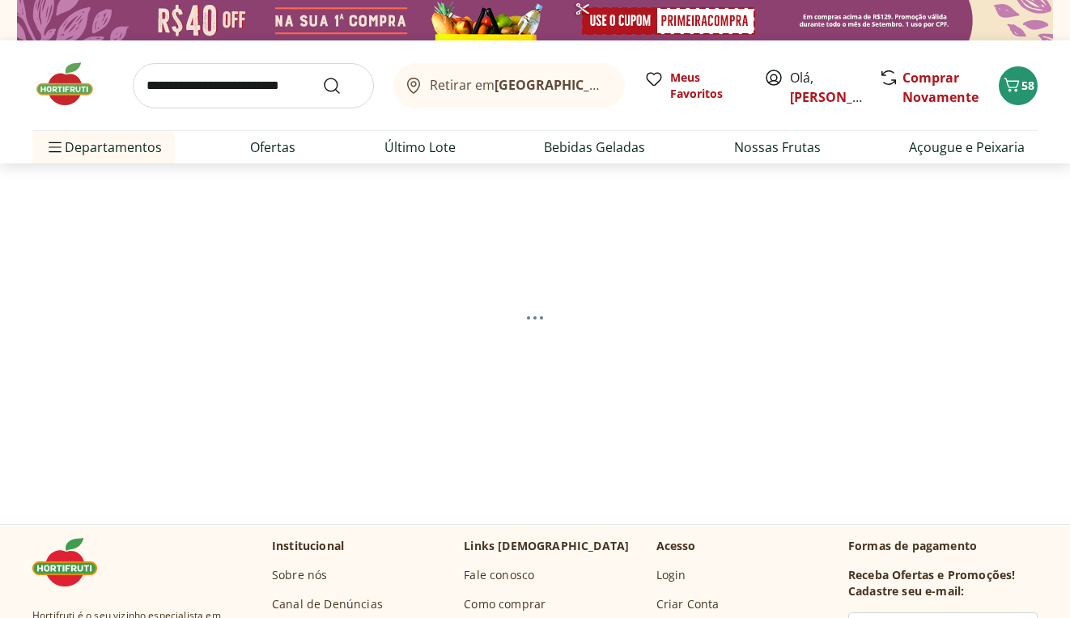
select select "**********"
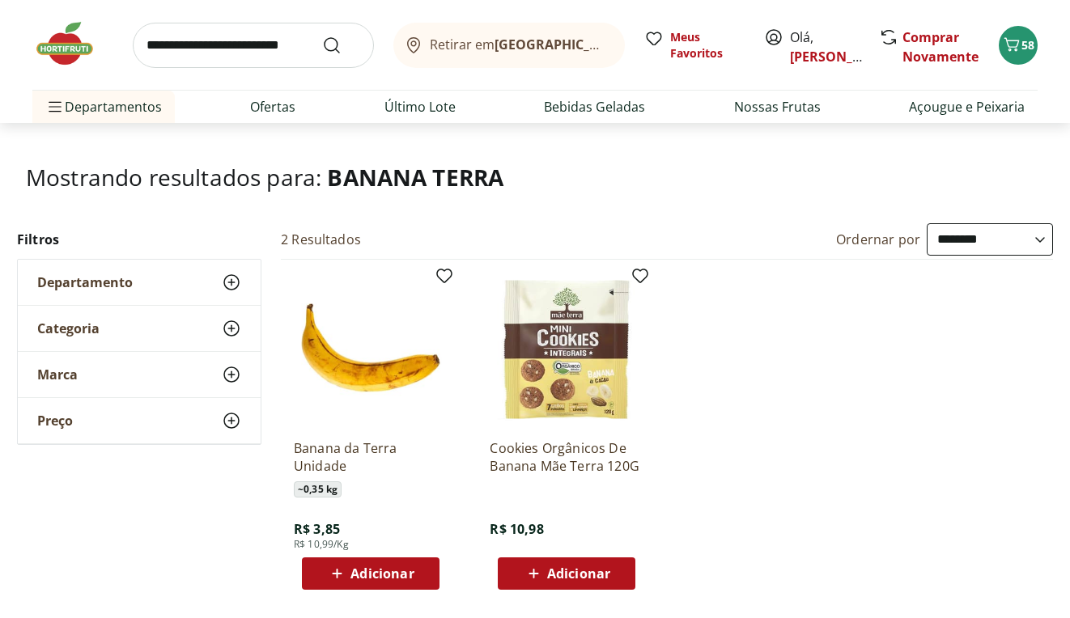
scroll to position [75, 0]
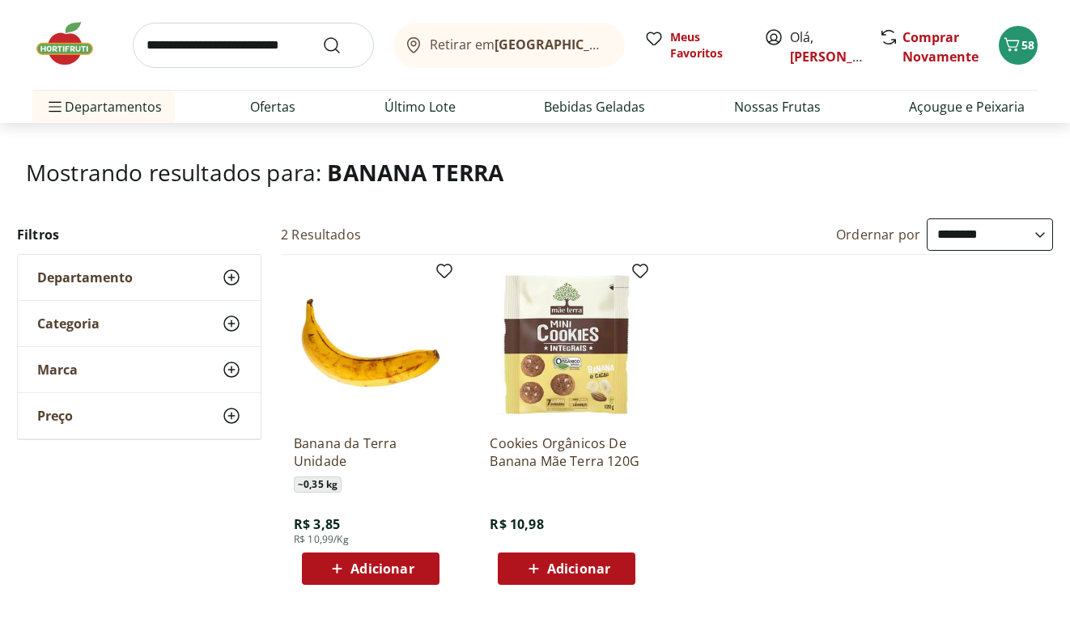
click at [417, 562] on div "Adicionar" at bounding box center [371, 568] width 112 height 29
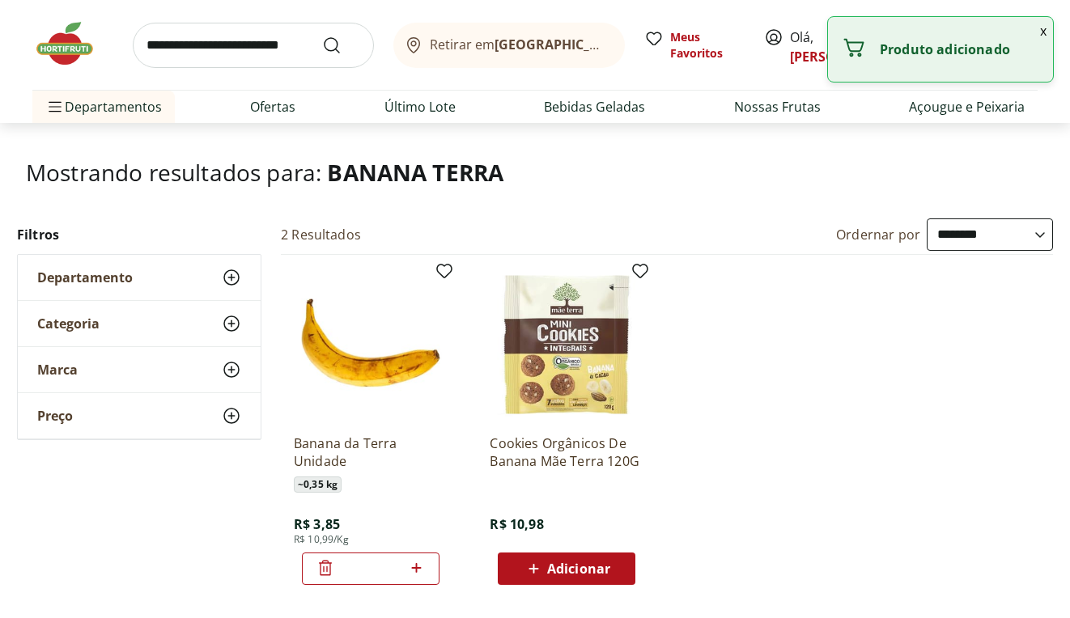
click at [417, 567] on icon at bounding box center [416, 568] width 10 height 10
type input "*"
click at [1040, 32] on button "x" at bounding box center [1042, 31] width 19 height 28
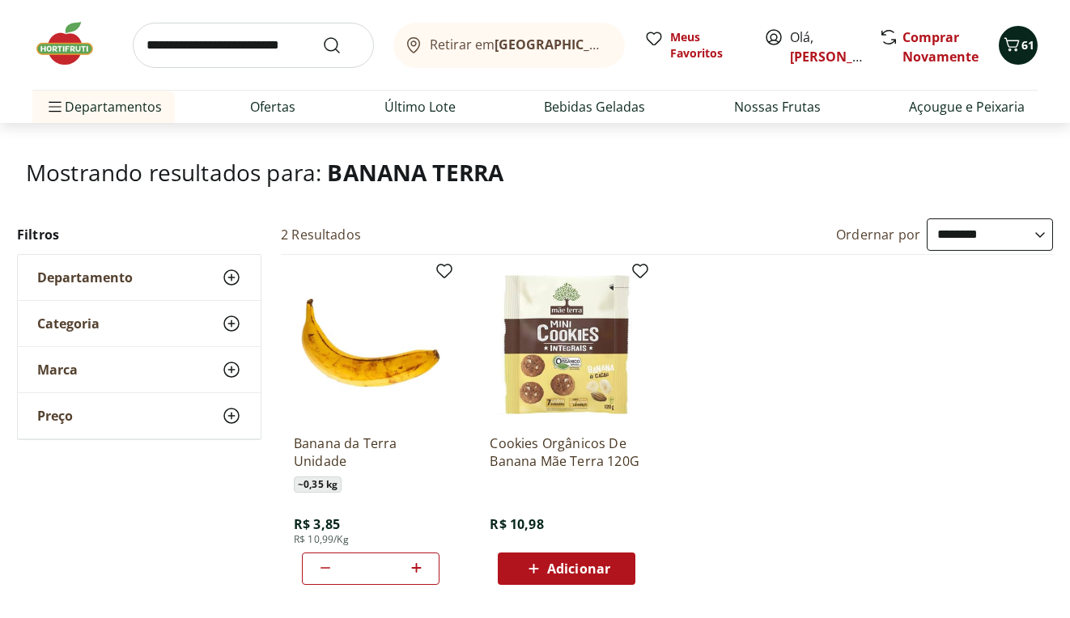
click at [1015, 49] on icon "Carrinho" at bounding box center [1011, 44] width 15 height 14
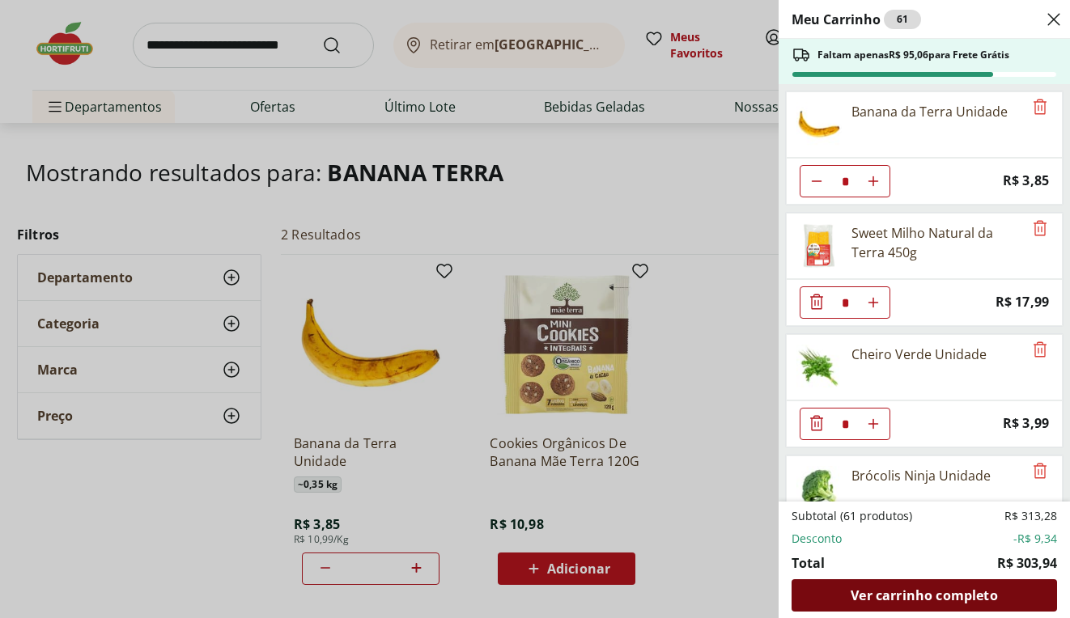
click at [955, 602] on span "Ver carrinho completo" at bounding box center [923, 595] width 146 height 13
